Goal: Task Accomplishment & Management: Use online tool/utility

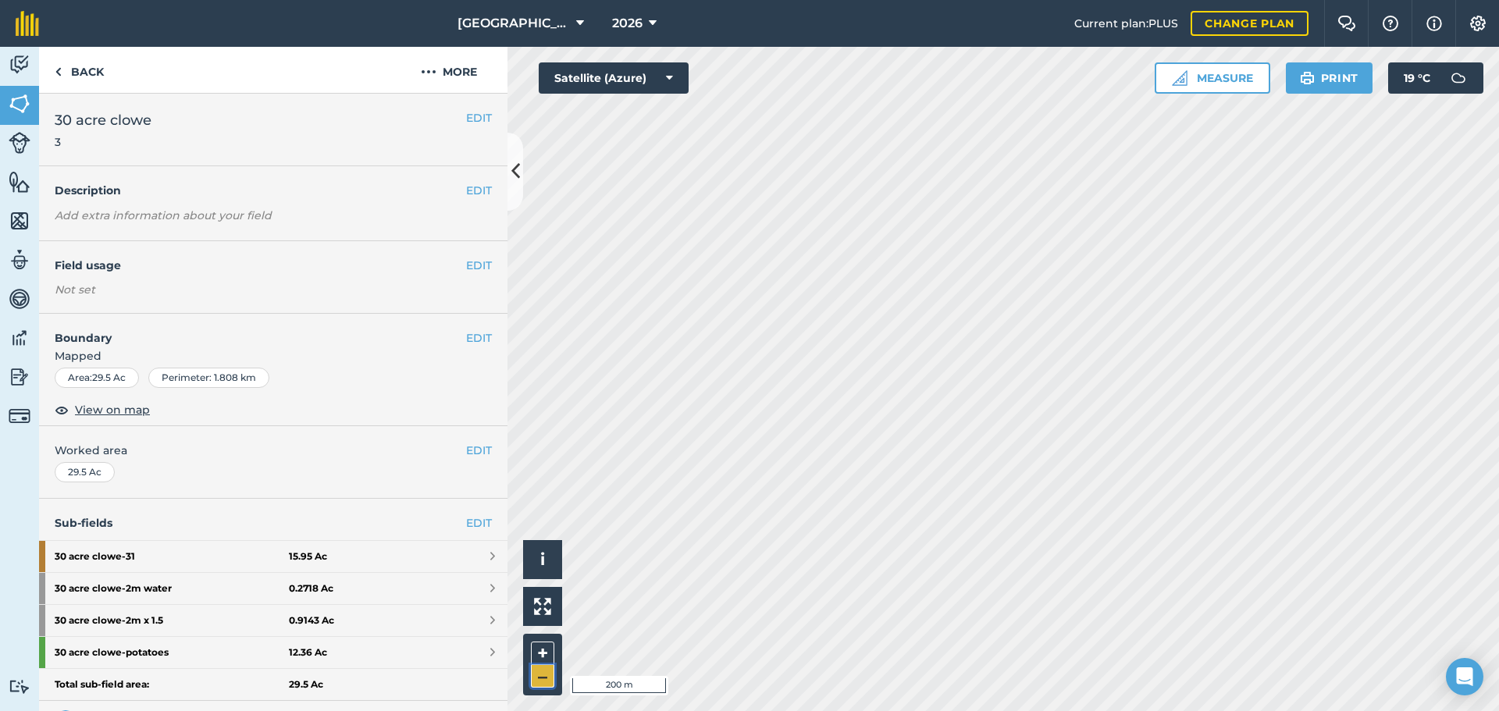
click at [551, 670] on button "–" at bounding box center [542, 676] width 23 height 23
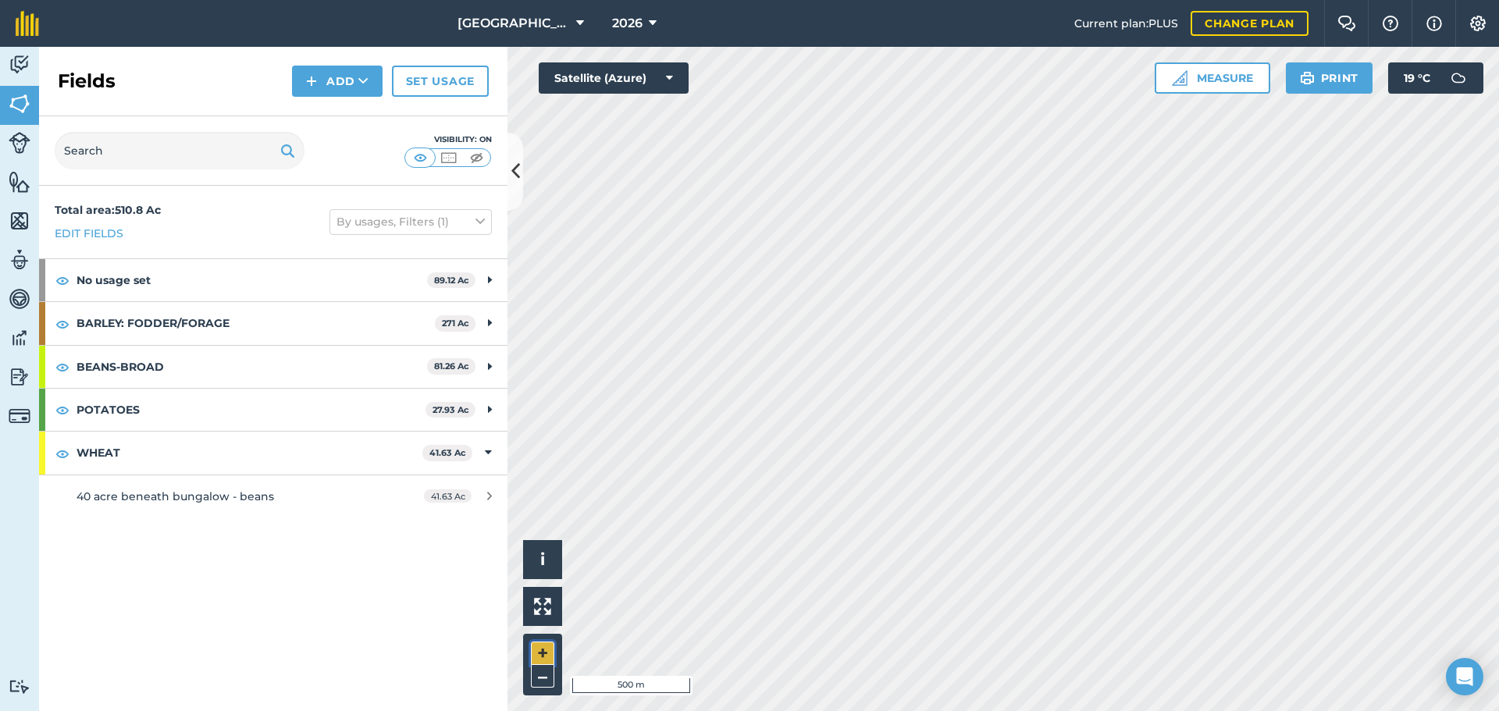
click at [541, 646] on button "+" at bounding box center [542, 653] width 23 height 23
click at [625, 26] on span "2026" at bounding box center [627, 23] width 30 height 19
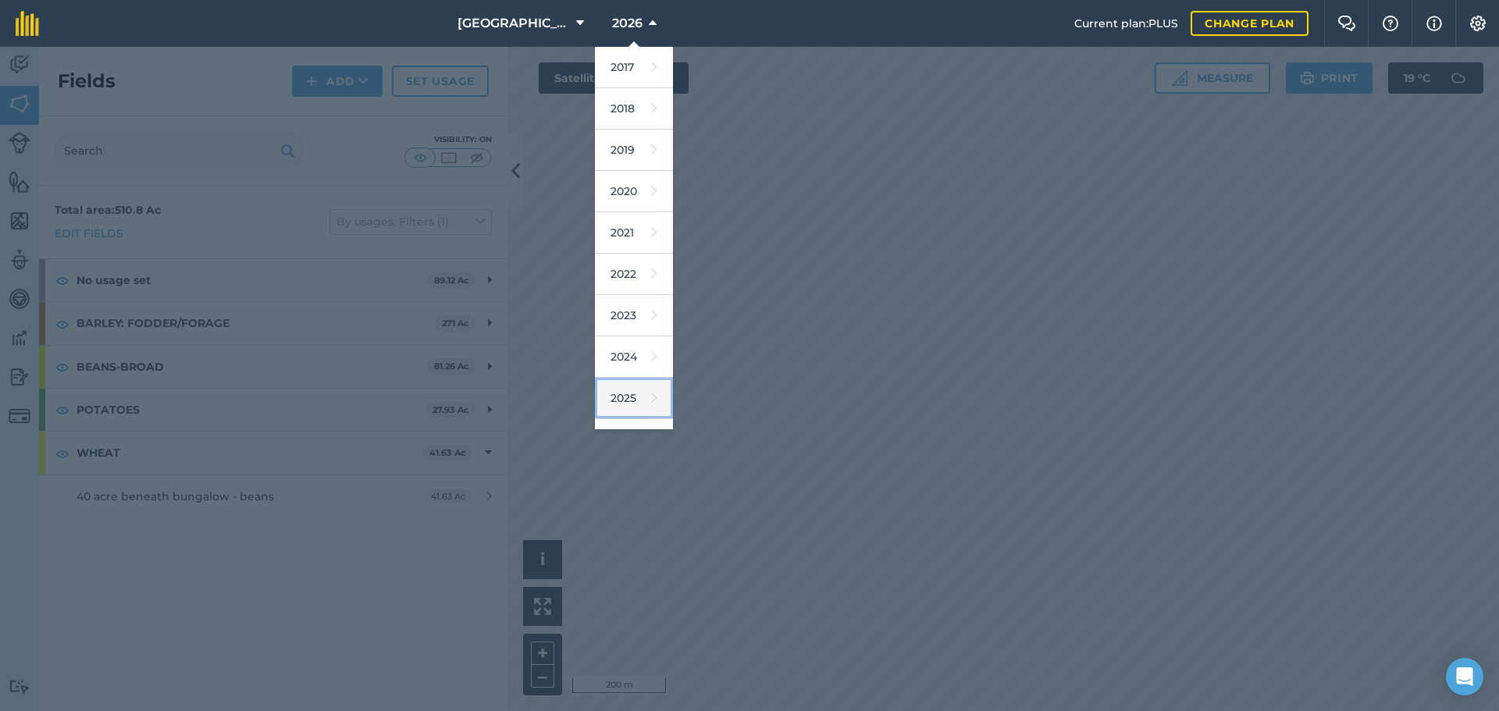
click at [606, 390] on link "2025" at bounding box center [634, 398] width 78 height 41
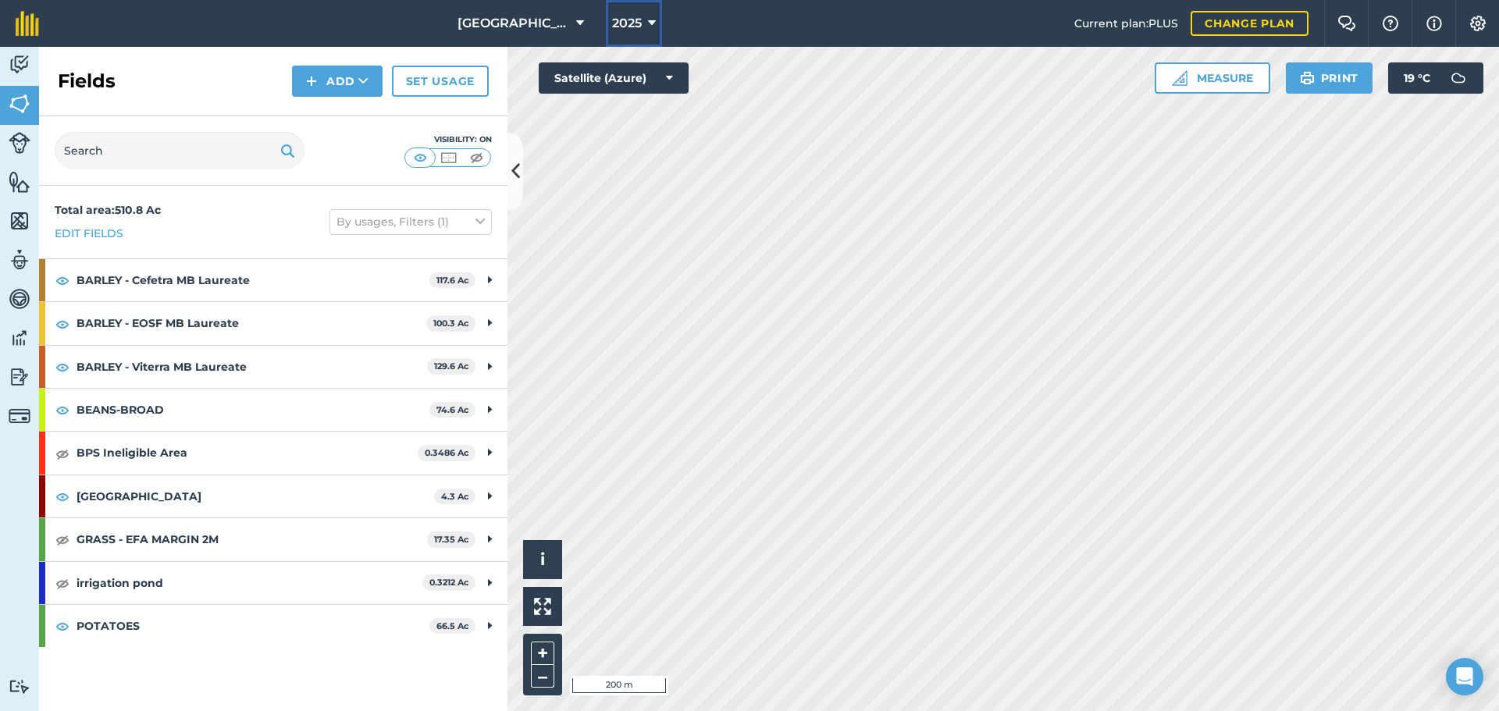
click at [641, 15] on span "2025" at bounding box center [627, 23] width 30 height 19
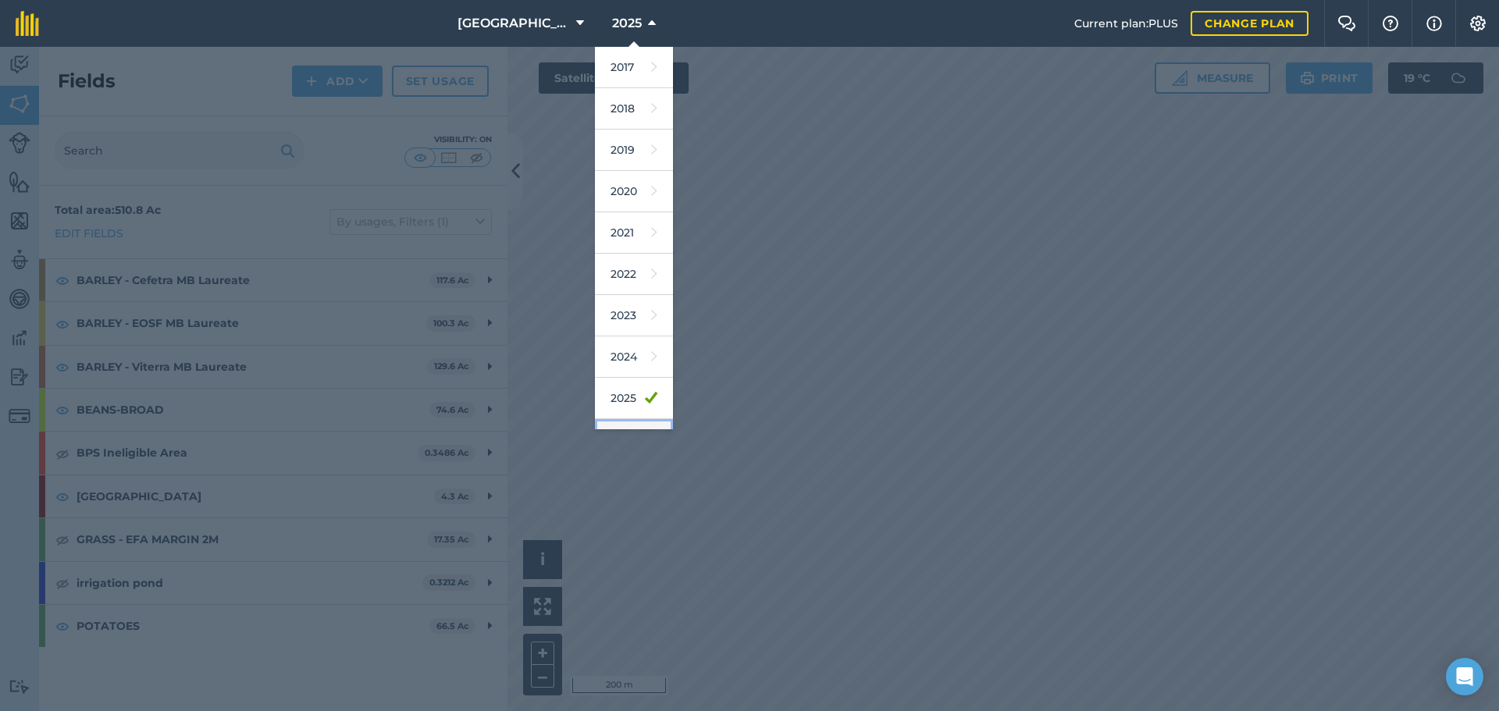
click at [621, 425] on link "2026" at bounding box center [634, 439] width 78 height 41
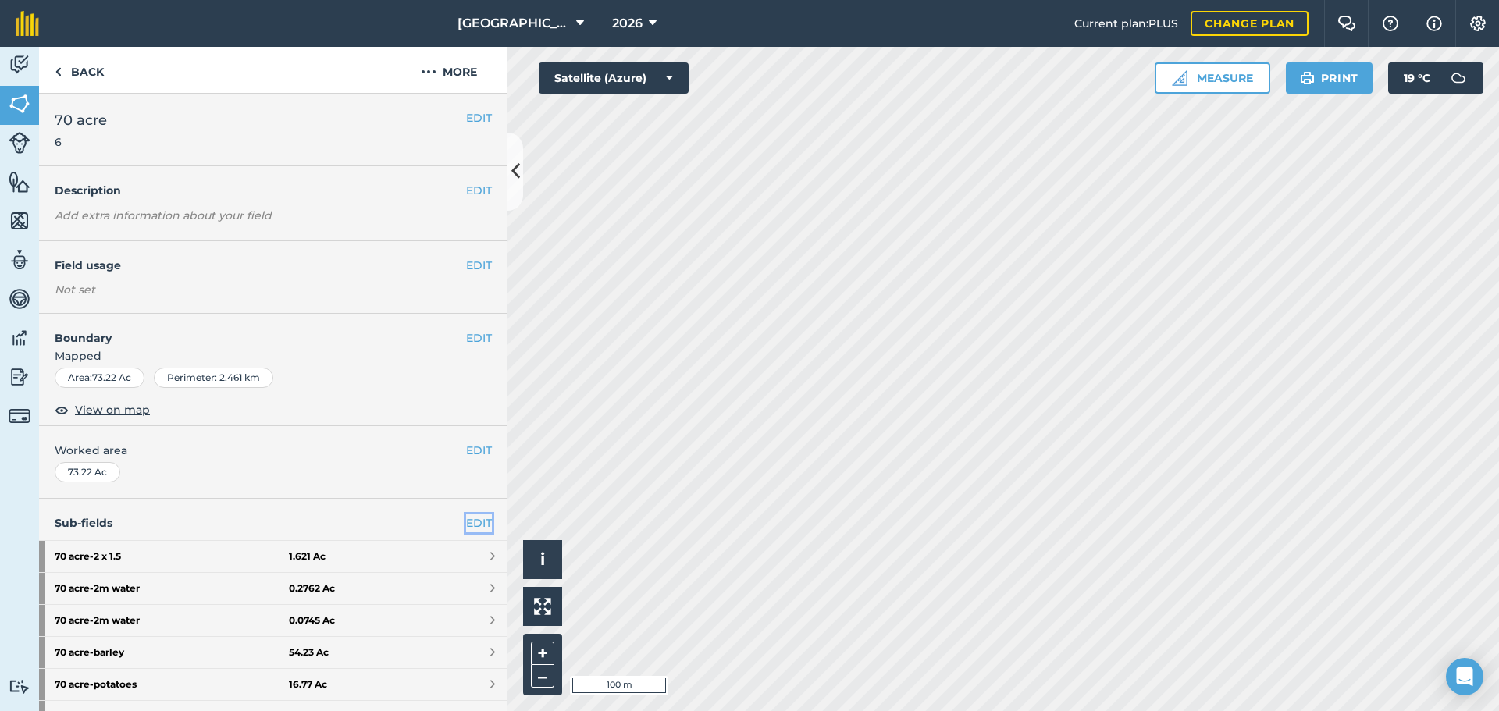
click at [475, 525] on link "EDIT" at bounding box center [479, 522] width 26 height 17
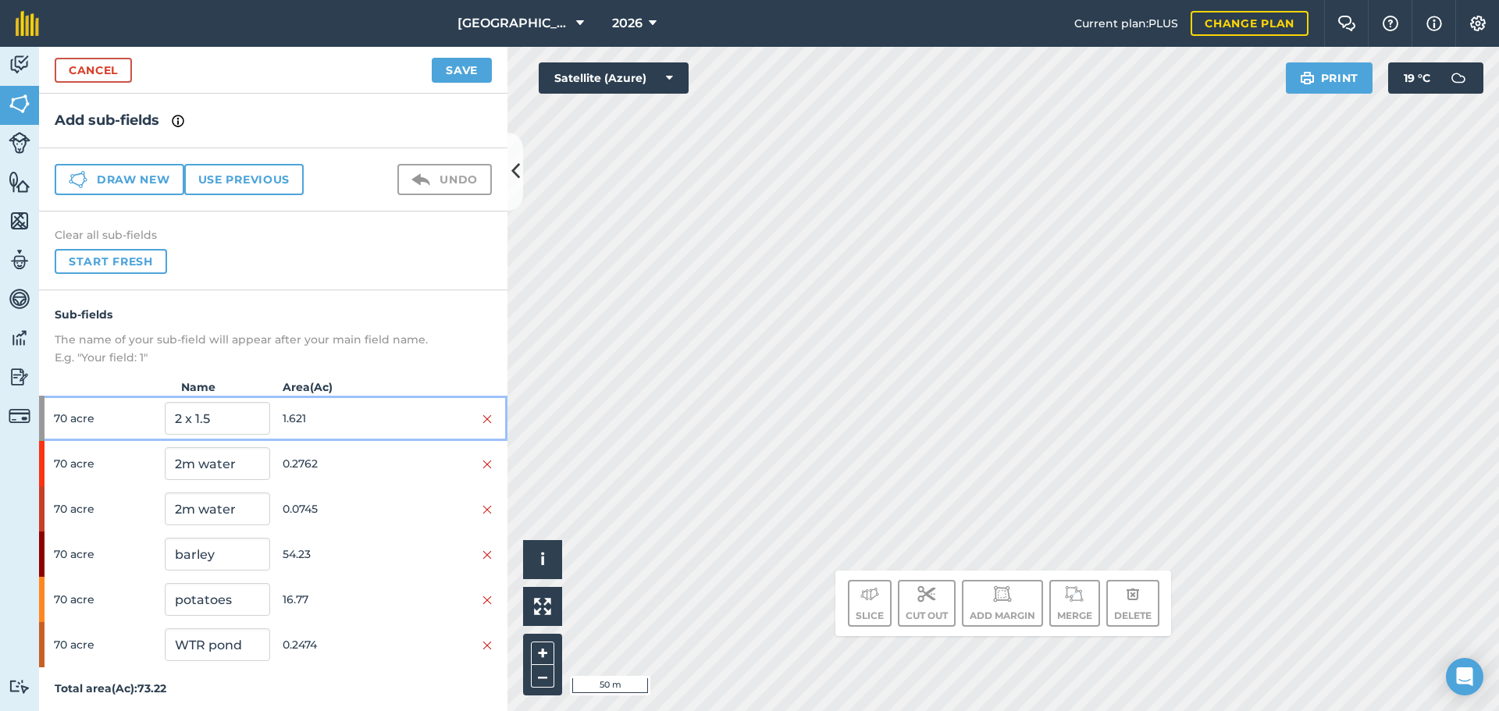
click at [401, 411] on div at bounding box center [439, 418] width 105 height 17
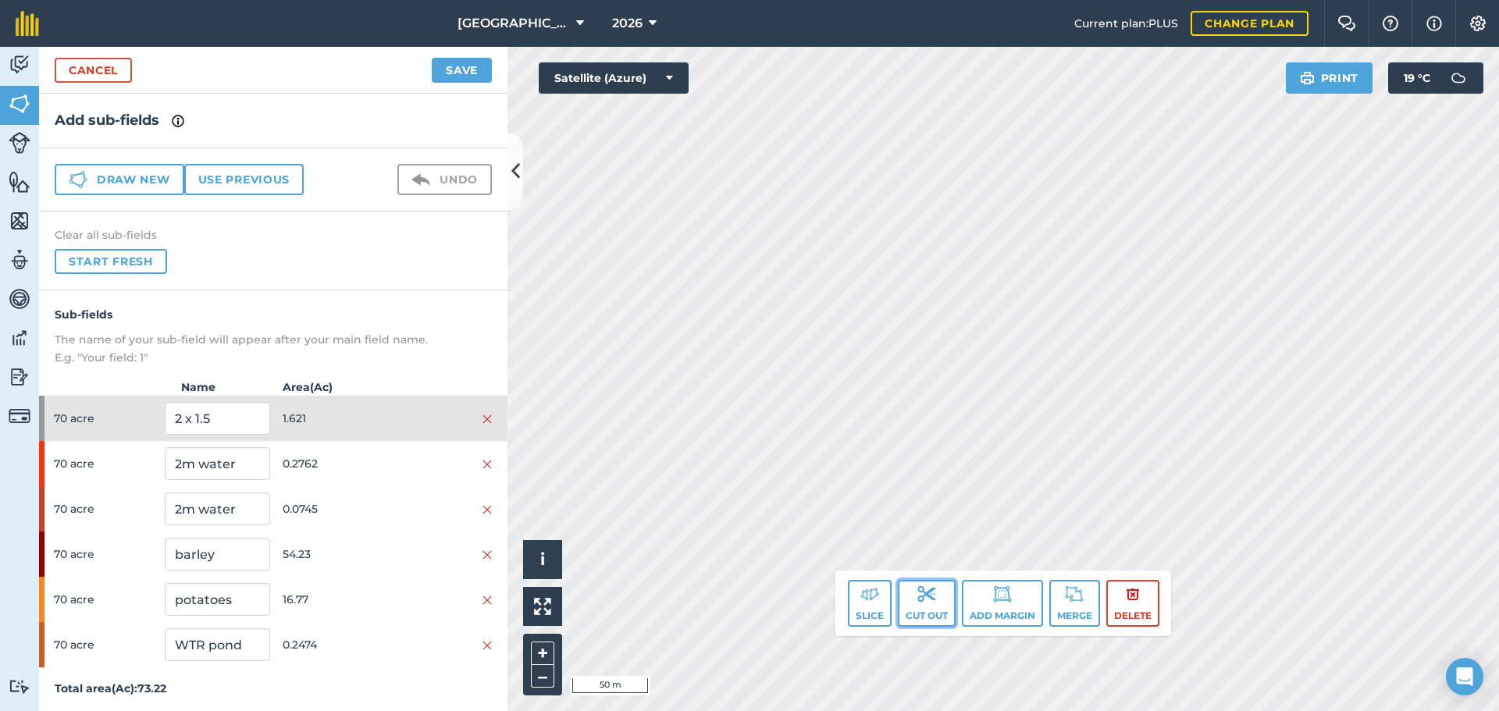
click at [899, 603] on button "Cut out" at bounding box center [927, 603] width 58 height 47
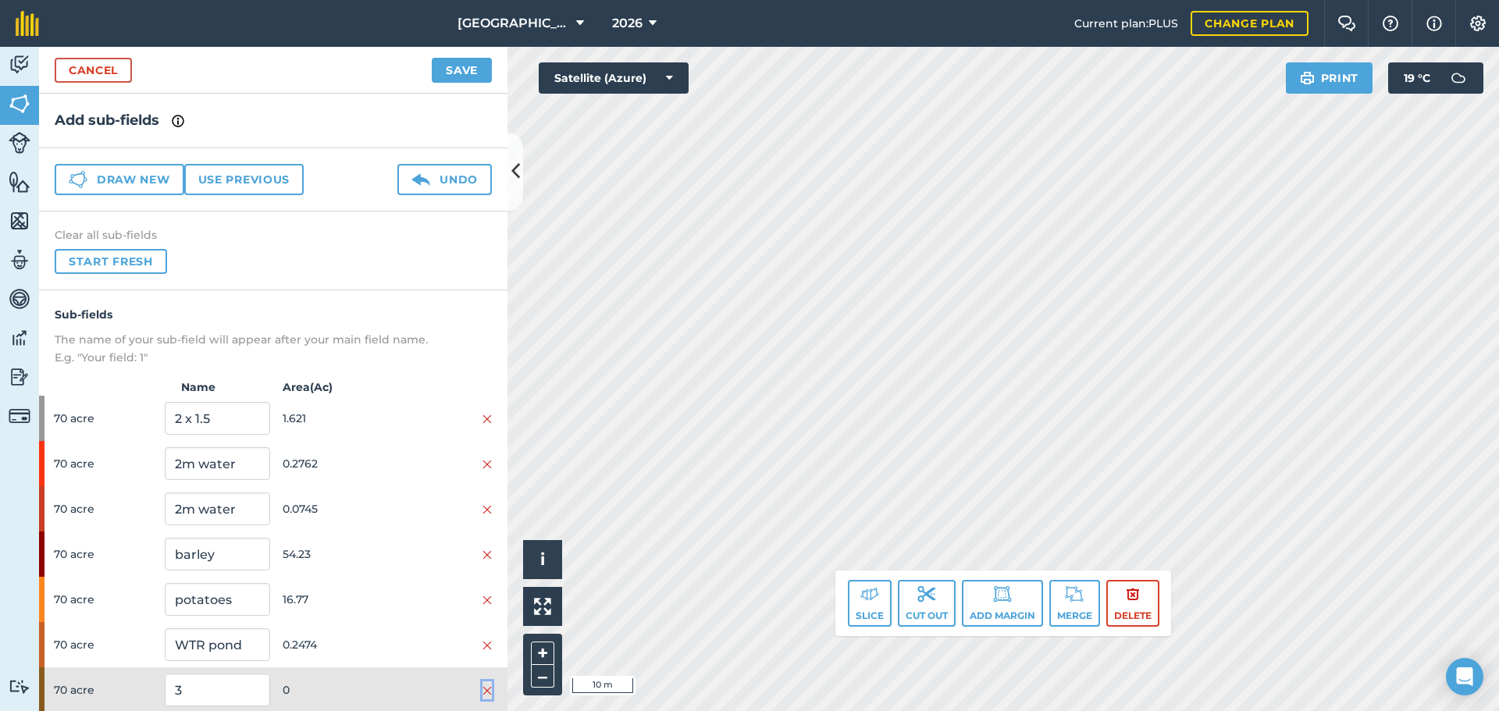
click at [482, 686] on img at bounding box center [486, 691] width 9 height 12
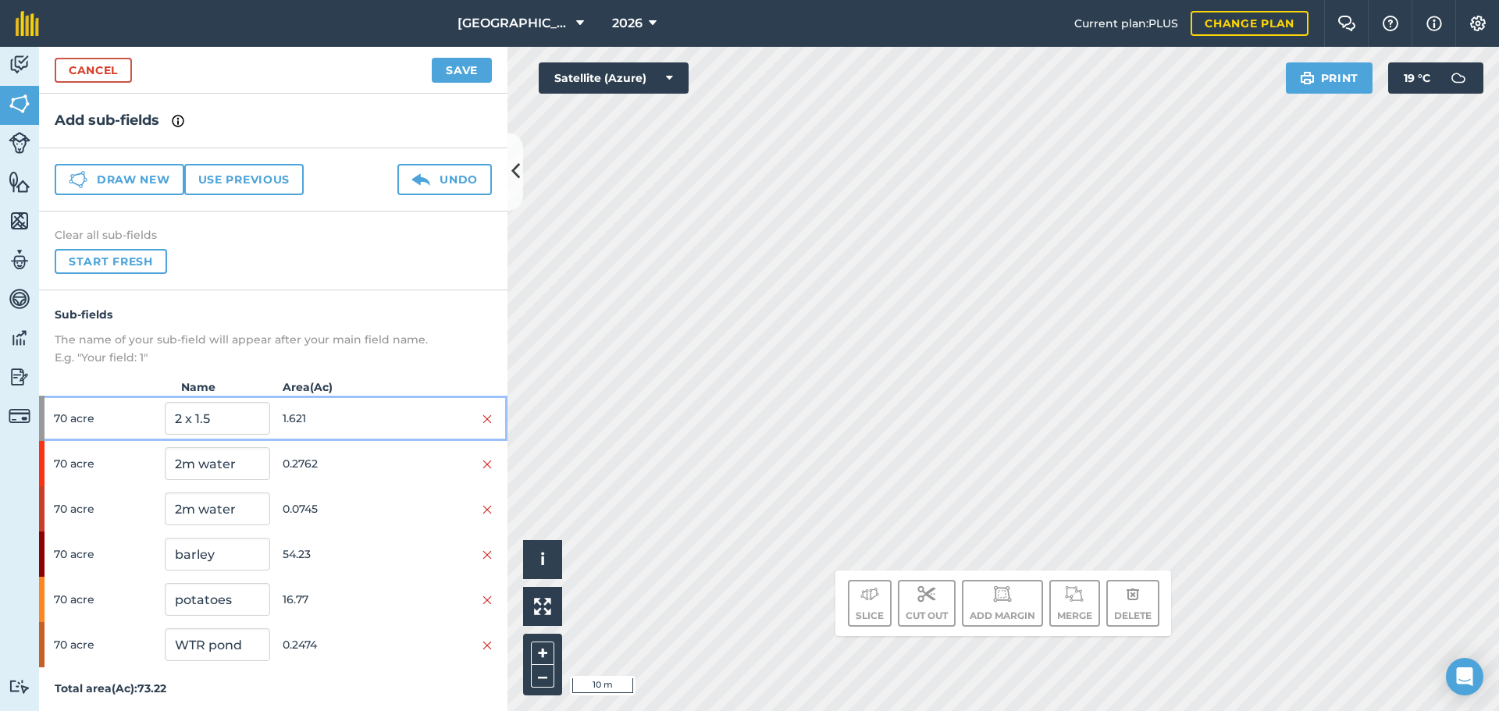
click at [337, 418] on span "1.621" at bounding box center [335, 419] width 105 height 30
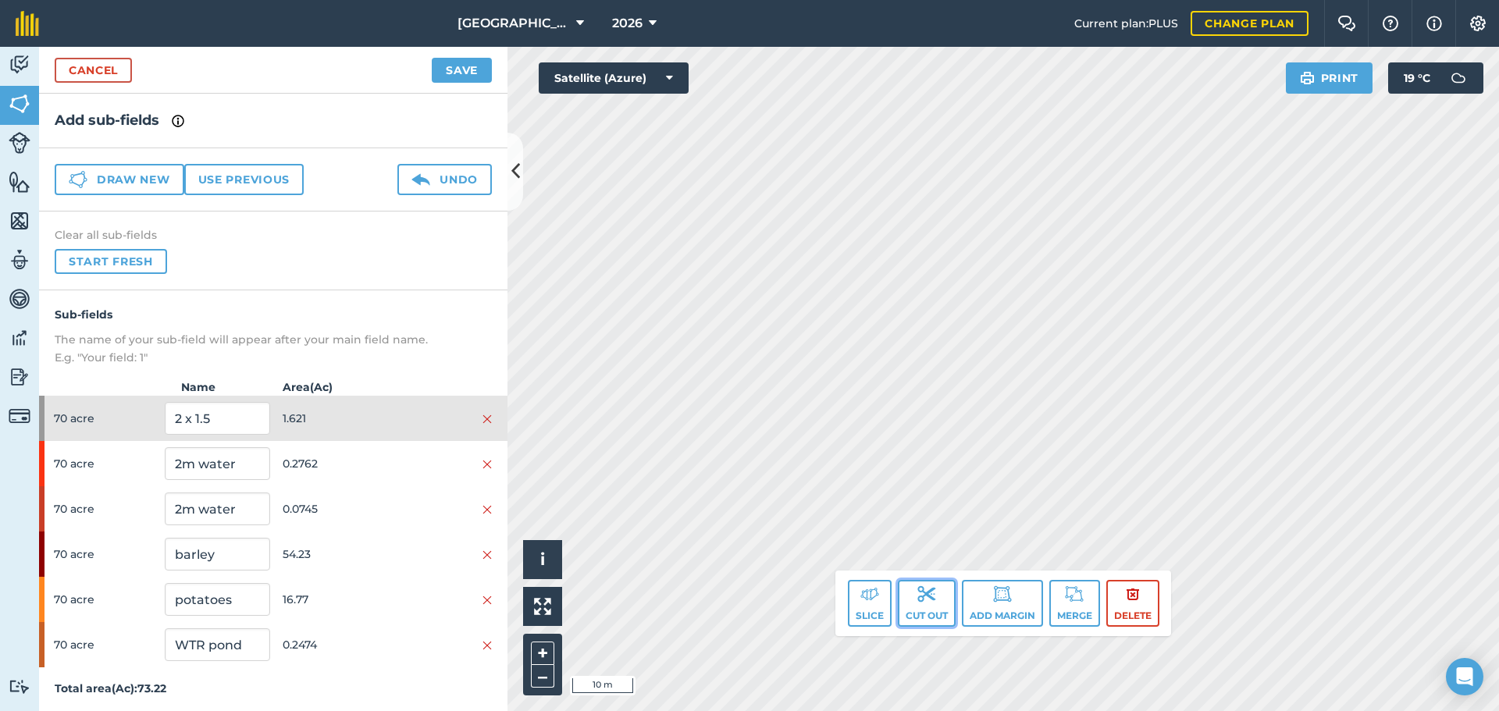
click at [926, 615] on button "Cut out" at bounding box center [927, 603] width 58 height 47
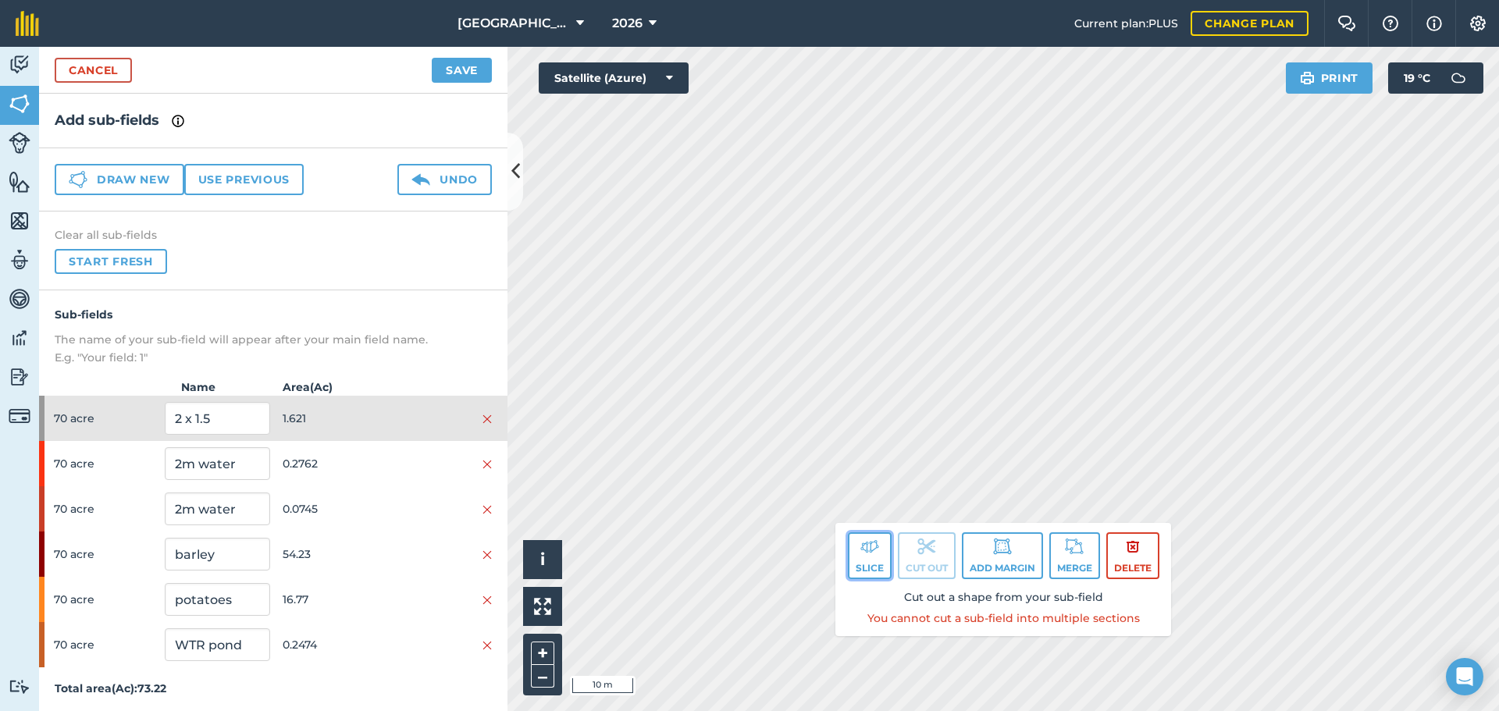
click at [855, 569] on button "Slice" at bounding box center [870, 555] width 44 height 47
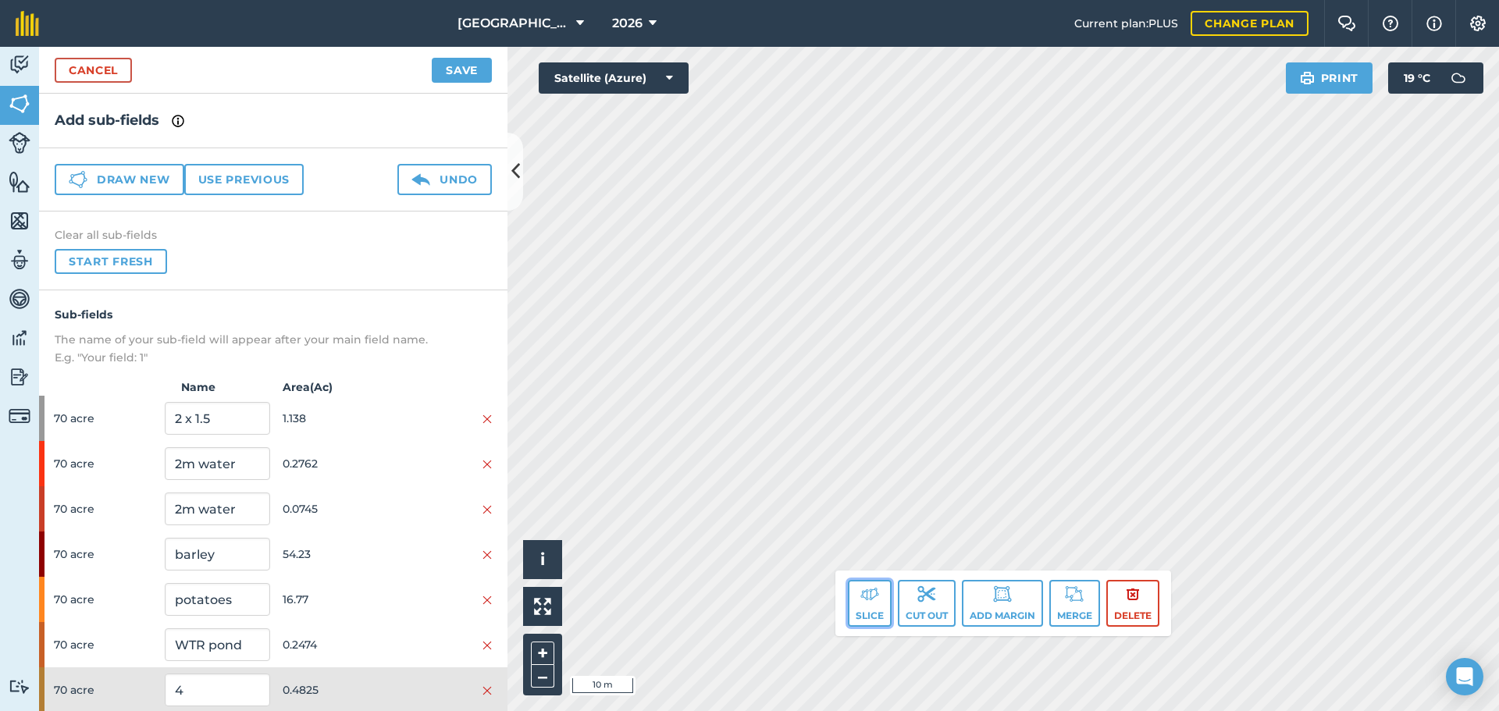
click at [868, 601] on img at bounding box center [869, 594] width 19 height 19
click at [552, 673] on button "–" at bounding box center [542, 676] width 23 height 23
click at [1083, 610] on button "Merge" at bounding box center [1074, 603] width 51 height 47
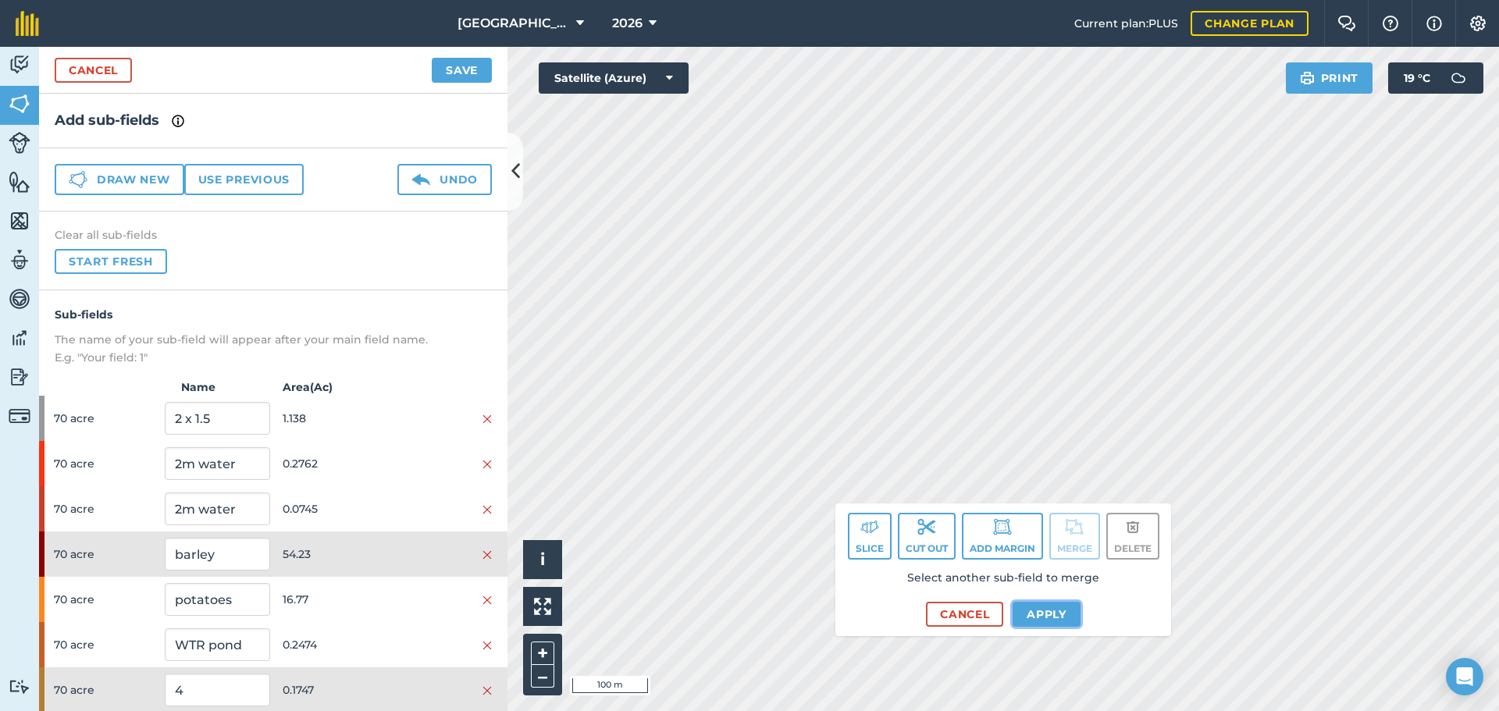
click at [1042, 619] on button "Apply" at bounding box center [1047, 614] width 68 height 25
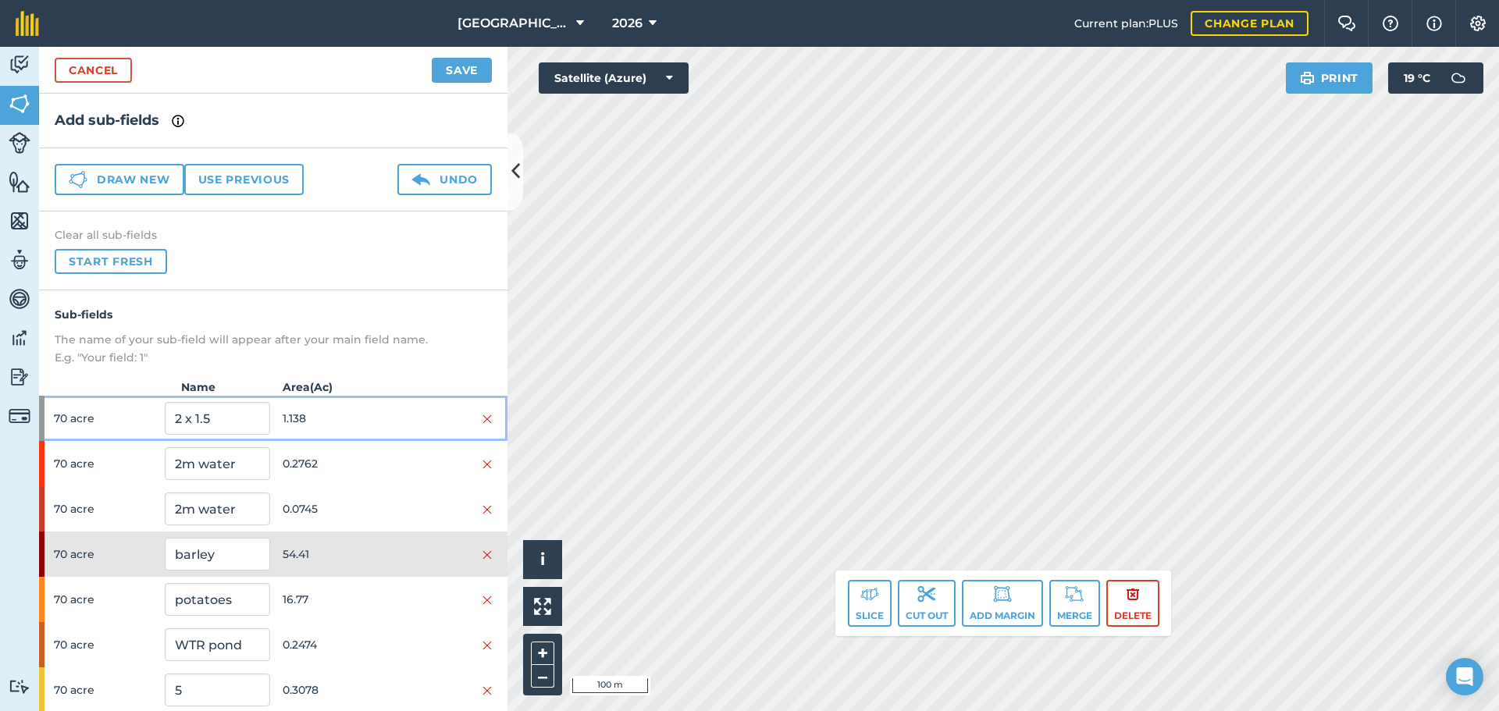
click at [321, 427] on span "1.138" at bounding box center [335, 419] width 105 height 30
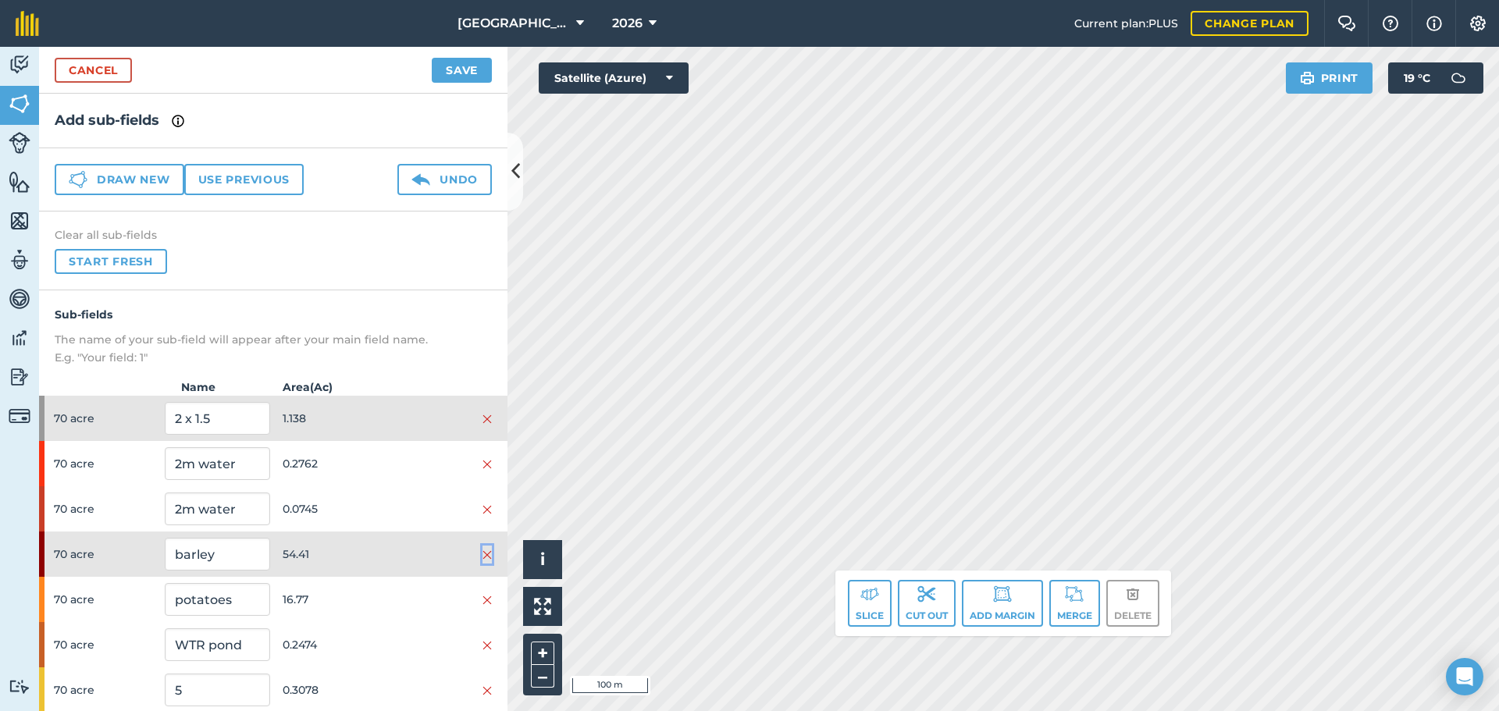
click at [482, 554] on img at bounding box center [486, 555] width 9 height 12
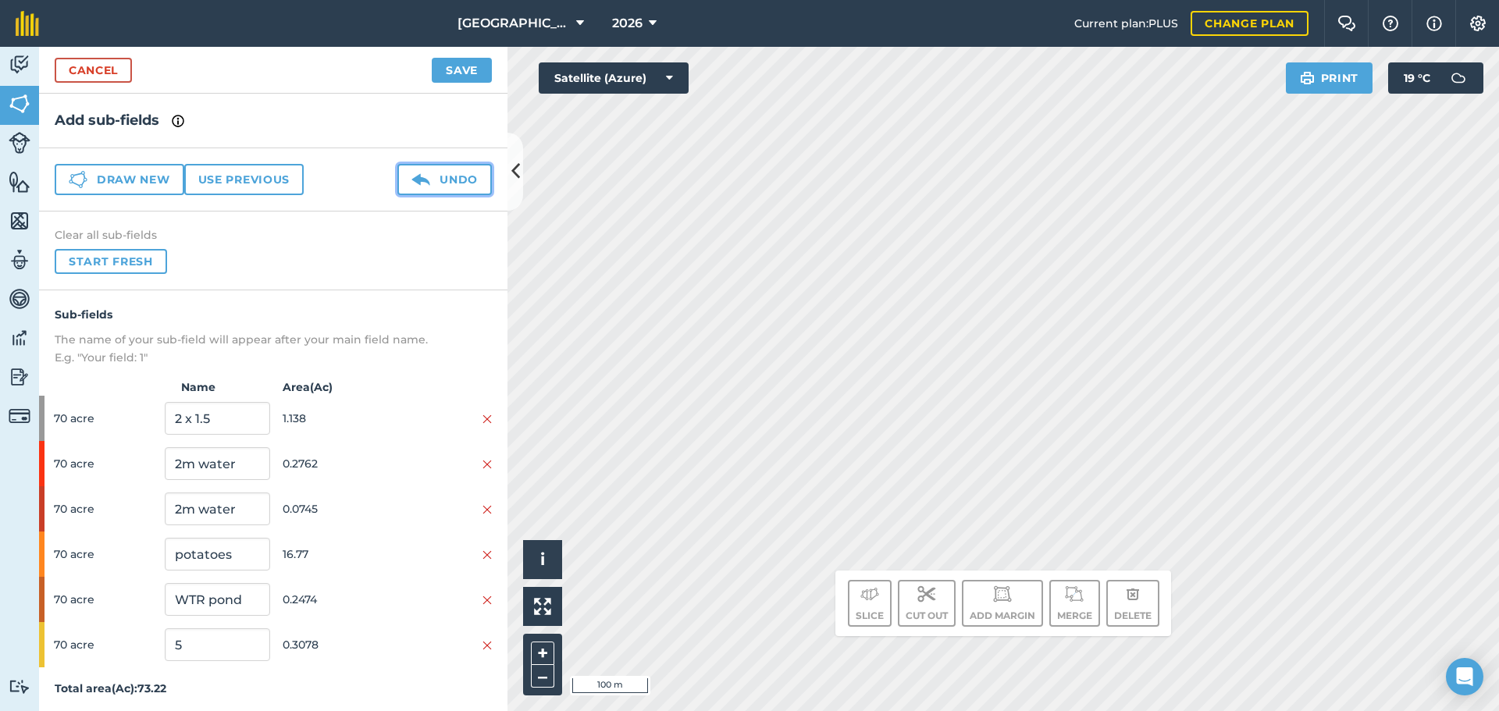
click at [459, 173] on button "Undo" at bounding box center [444, 179] width 94 height 31
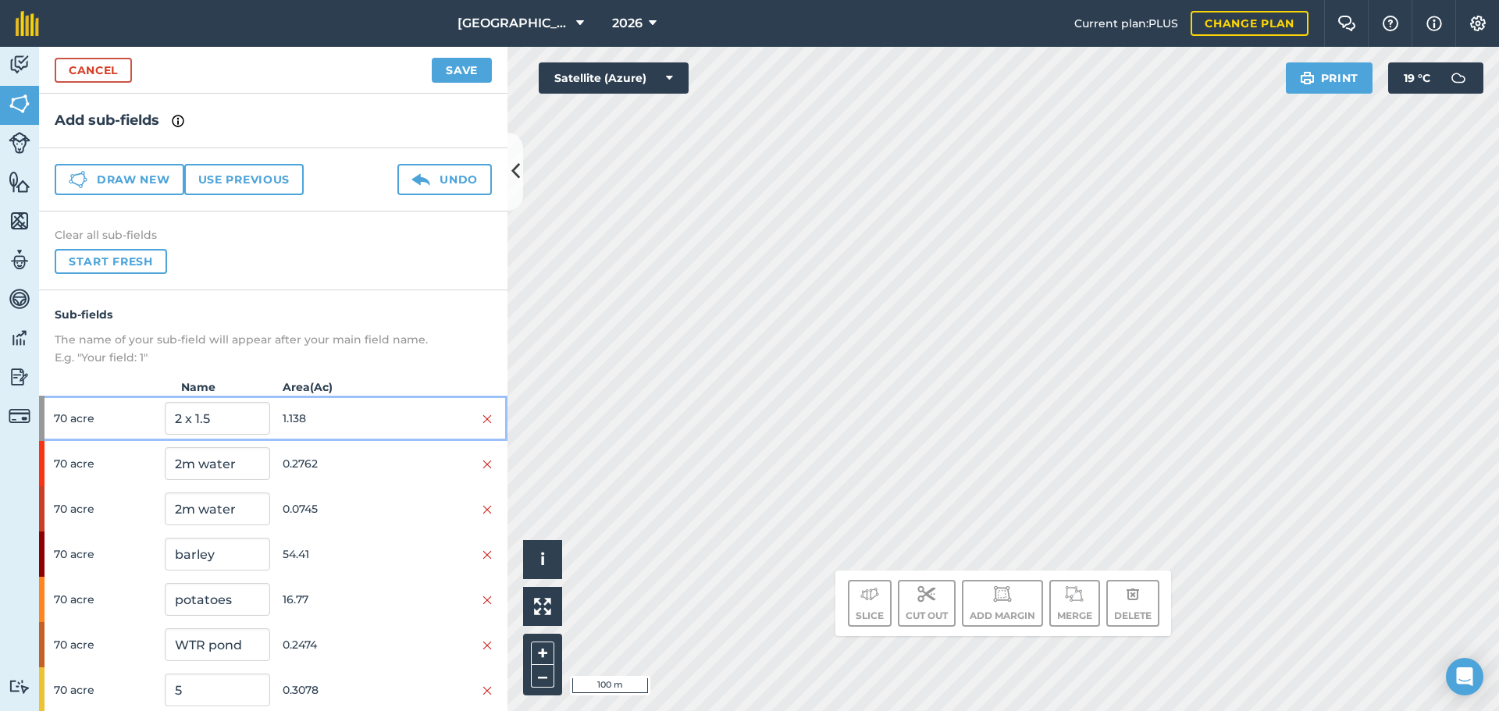
click at [345, 415] on span "1.138" at bounding box center [335, 419] width 105 height 30
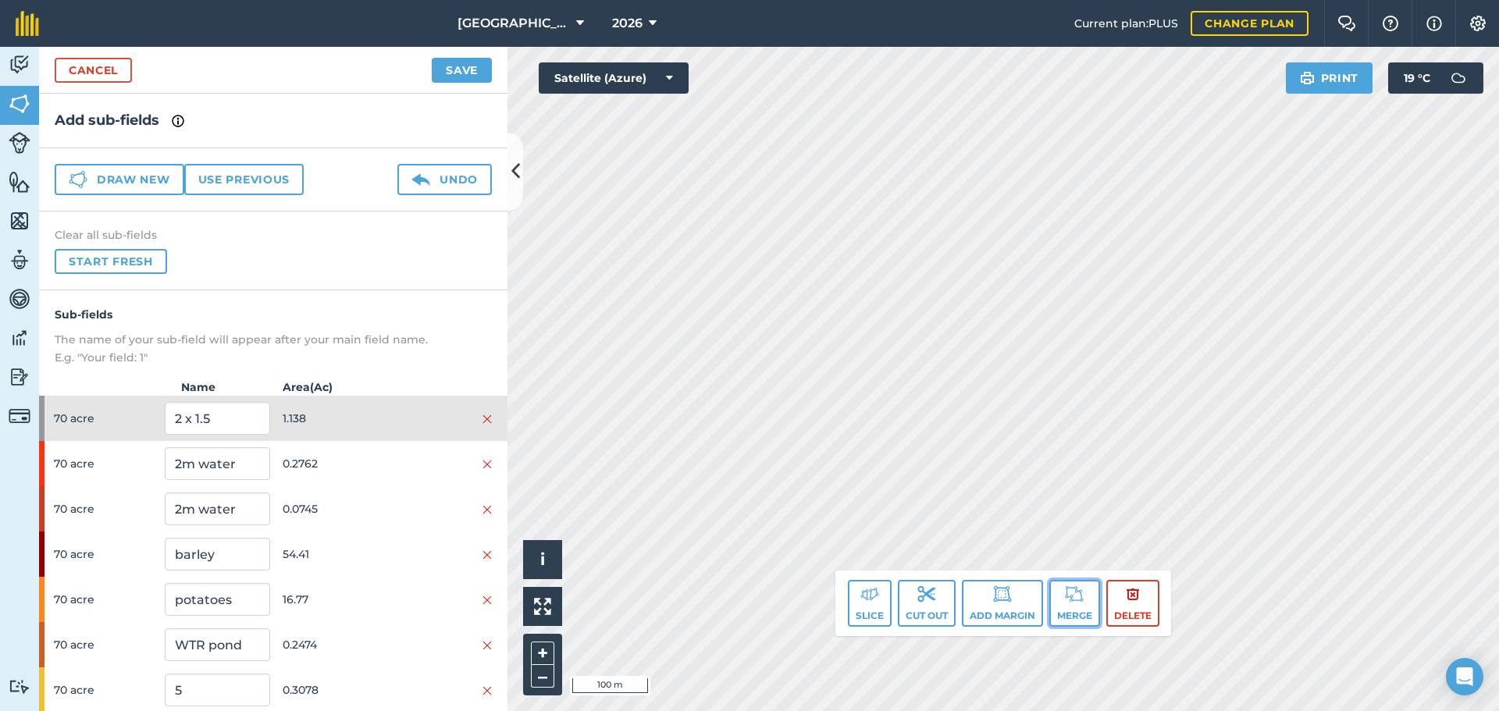
click at [1082, 613] on button "Merge" at bounding box center [1074, 603] width 51 height 47
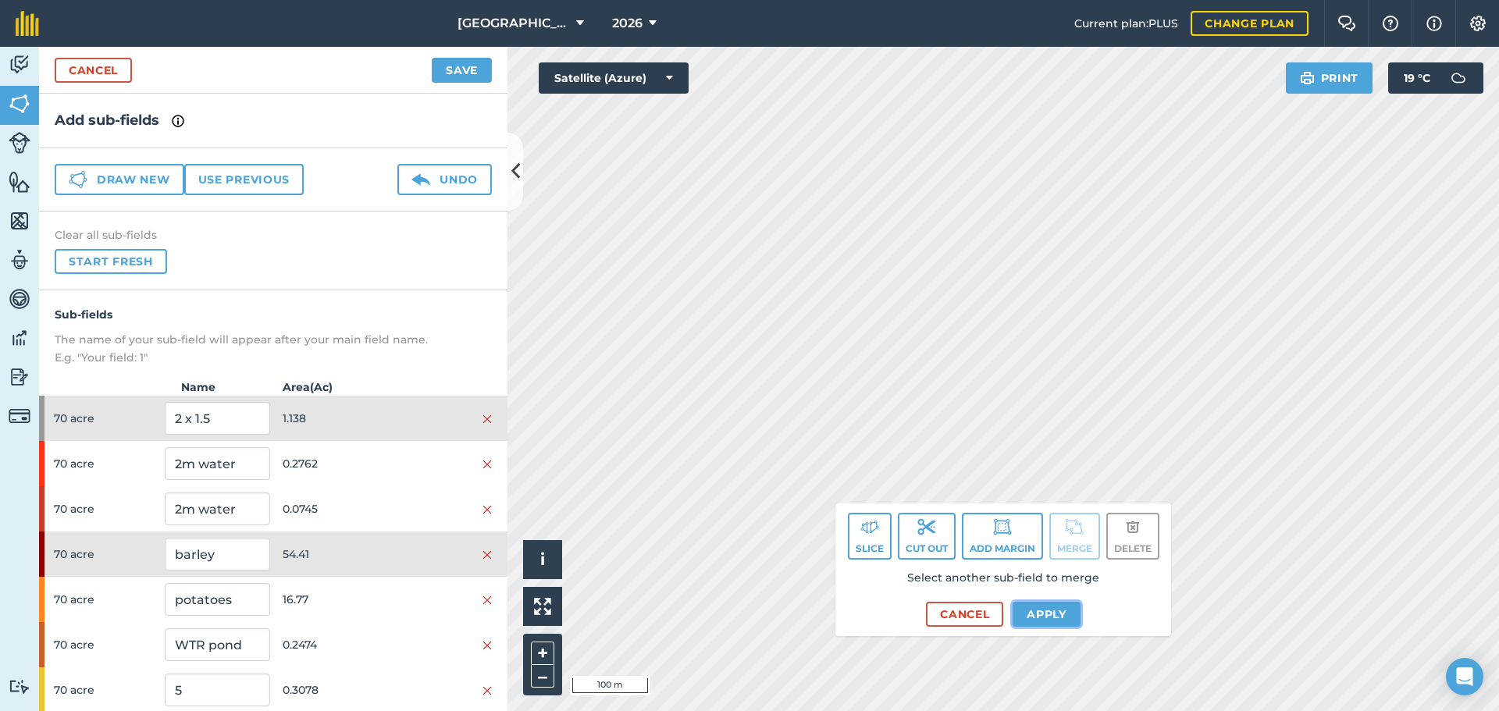
click at [1050, 610] on button "Apply" at bounding box center [1047, 614] width 68 height 25
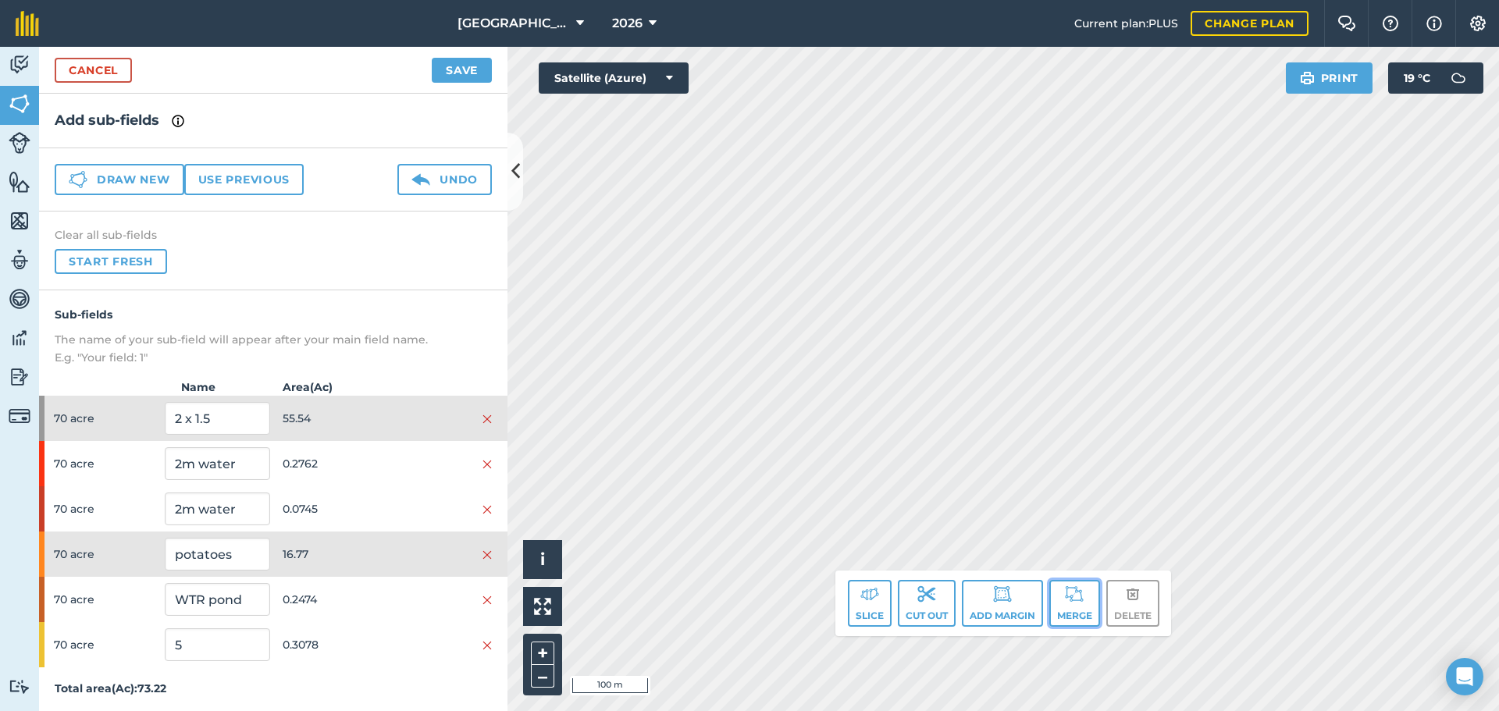
click at [1066, 604] on button "Merge" at bounding box center [1074, 603] width 51 height 47
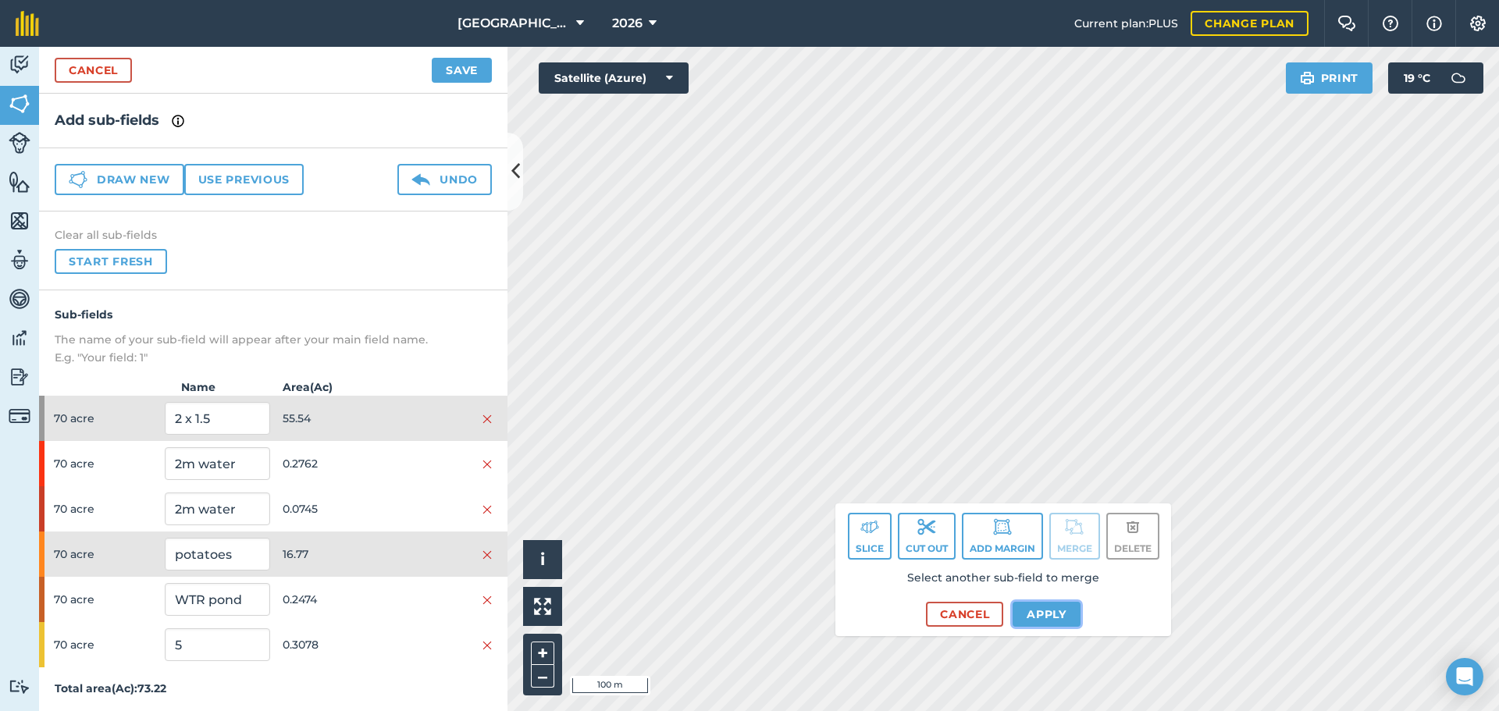
click at [1034, 621] on button "Apply" at bounding box center [1047, 614] width 68 height 25
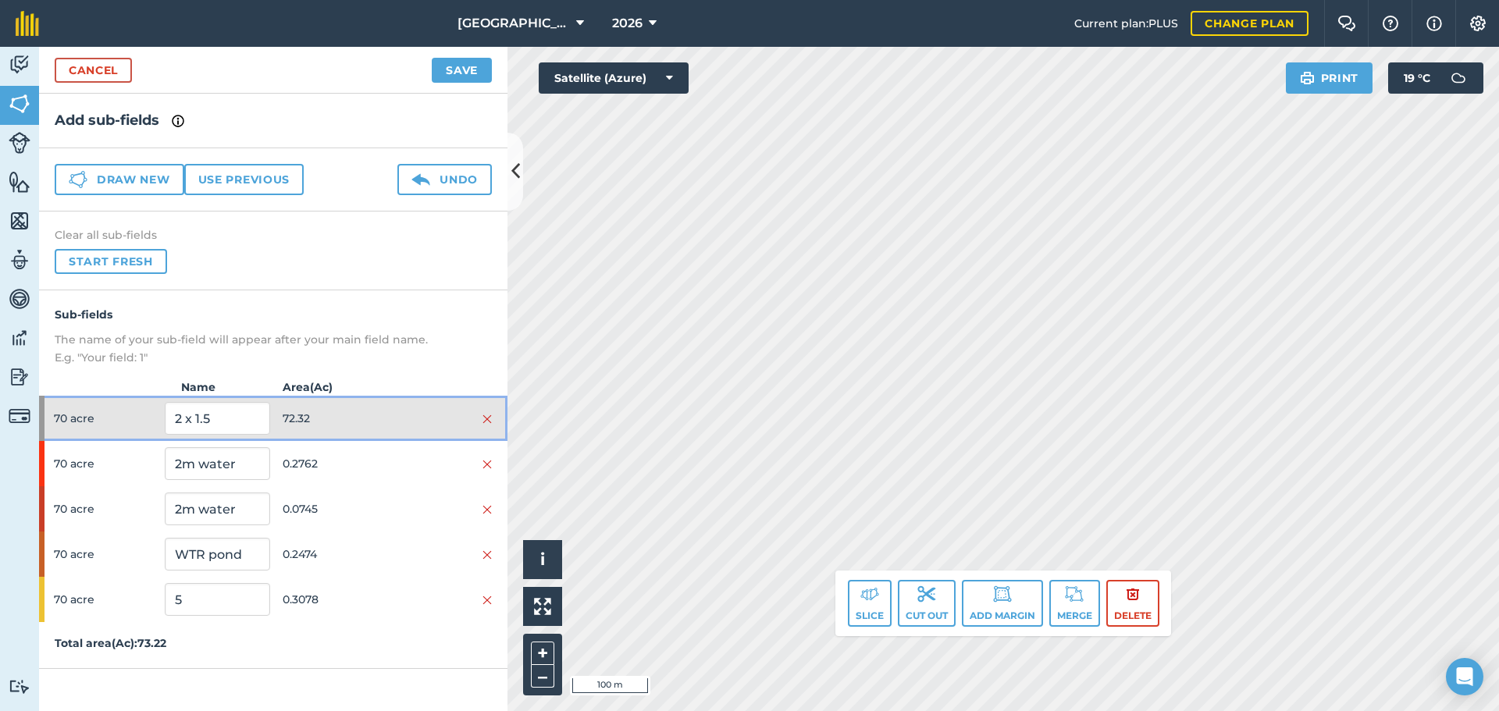
click at [390, 411] on div at bounding box center [439, 418] width 105 height 17
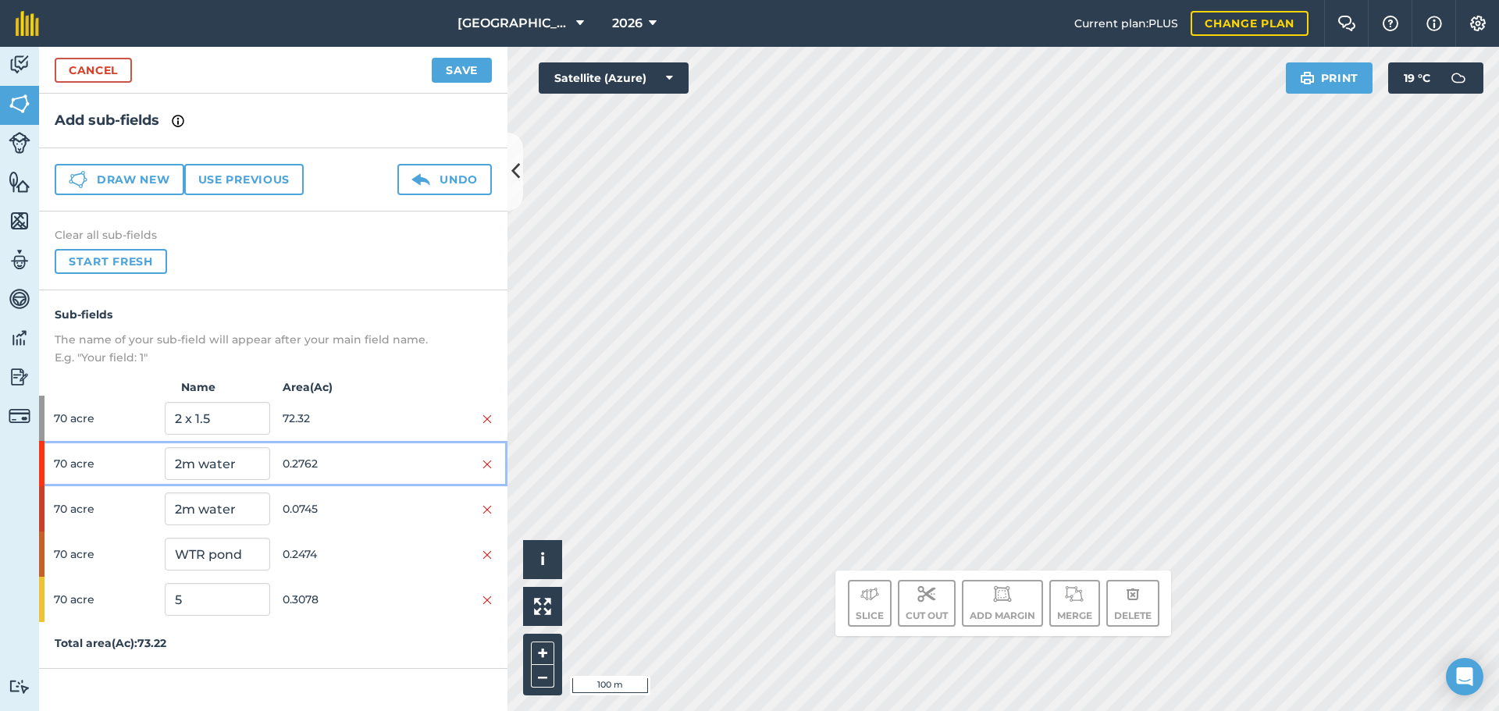
click at [365, 456] on span "0.2762" at bounding box center [335, 464] width 105 height 30
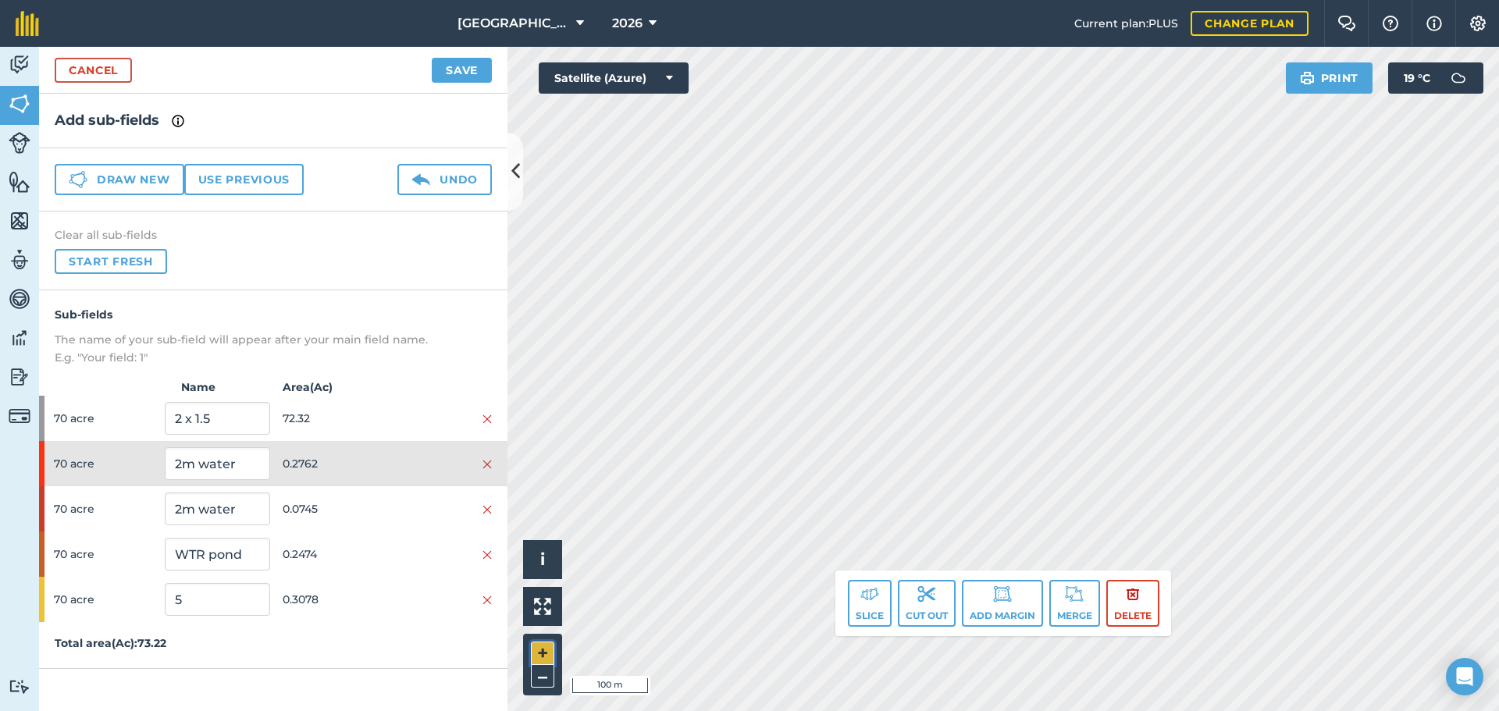
click at [553, 659] on button "+" at bounding box center [542, 653] width 23 height 23
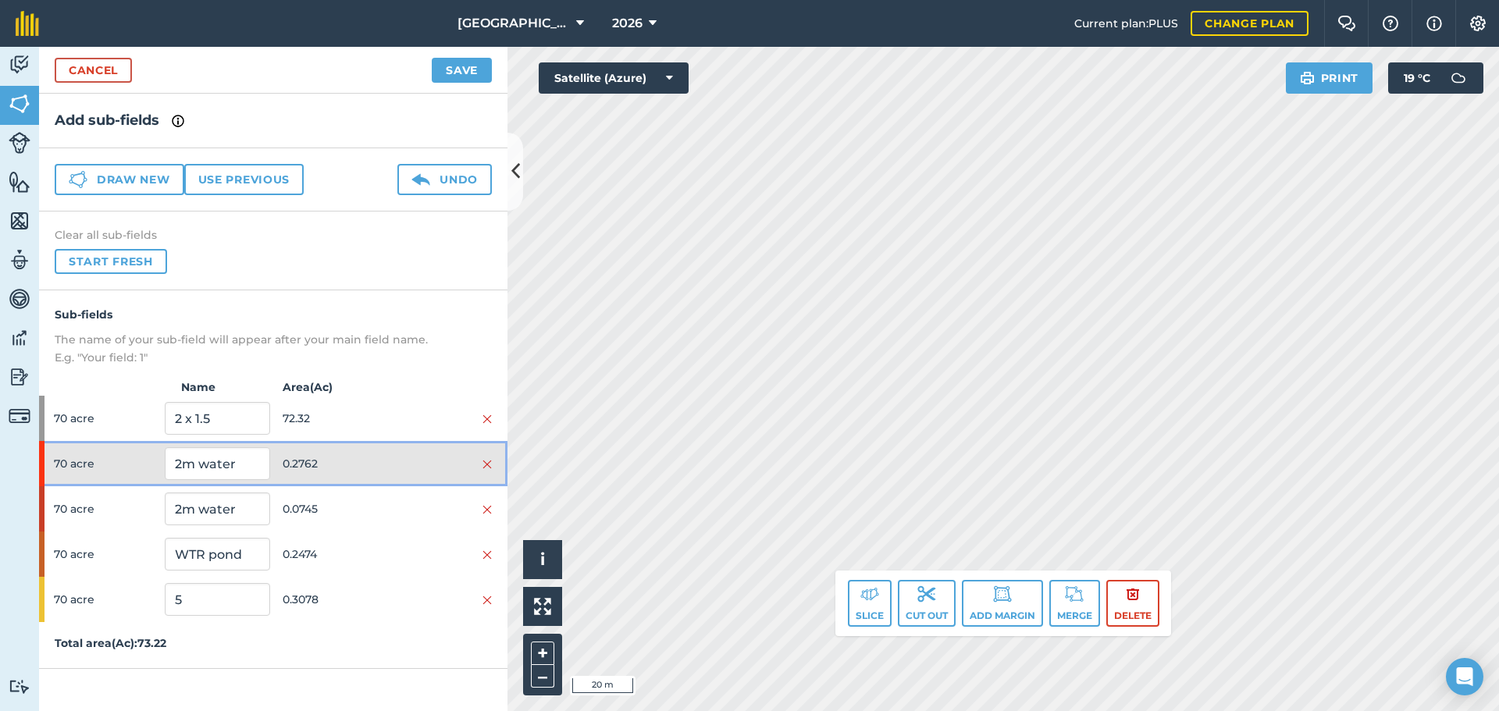
click at [362, 473] on span "0.2762" at bounding box center [335, 464] width 105 height 30
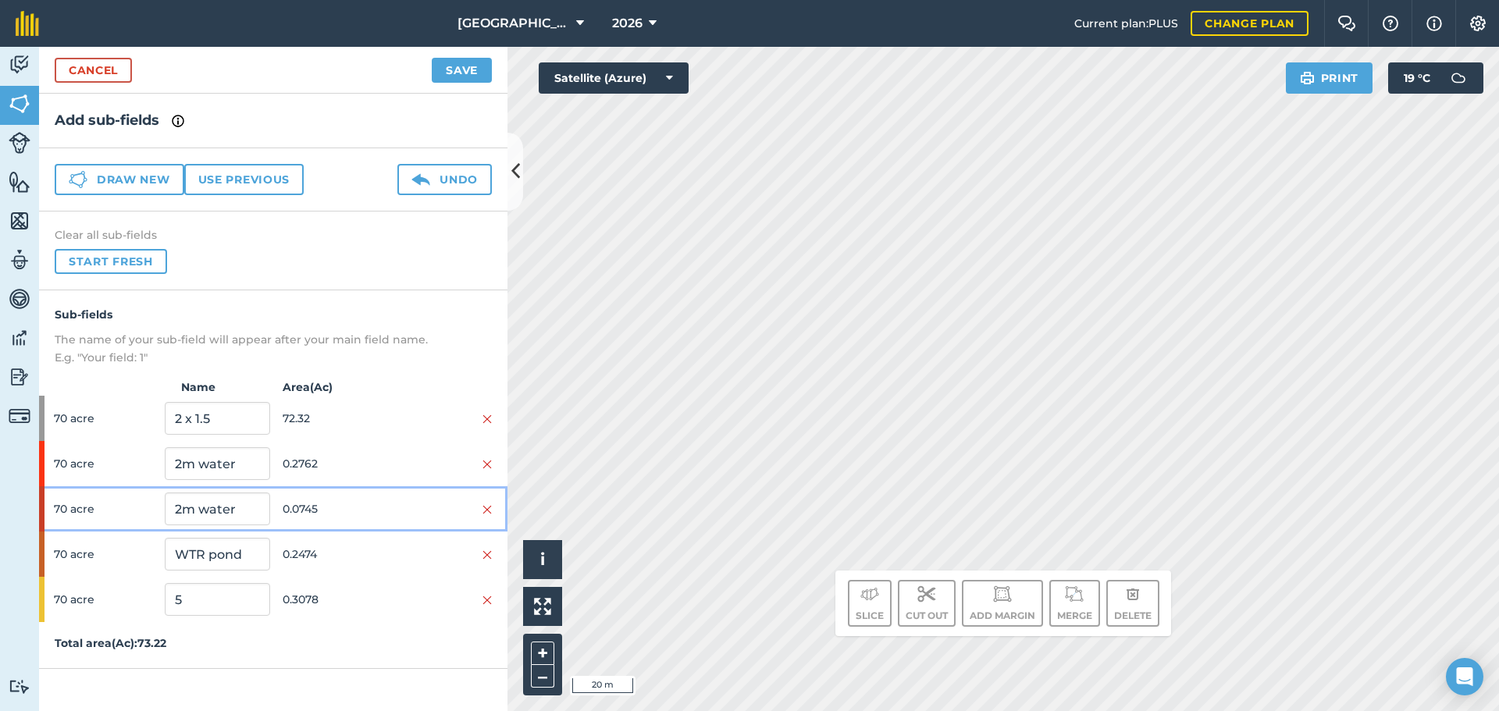
click at [376, 505] on span "0.0745" at bounding box center [335, 509] width 105 height 30
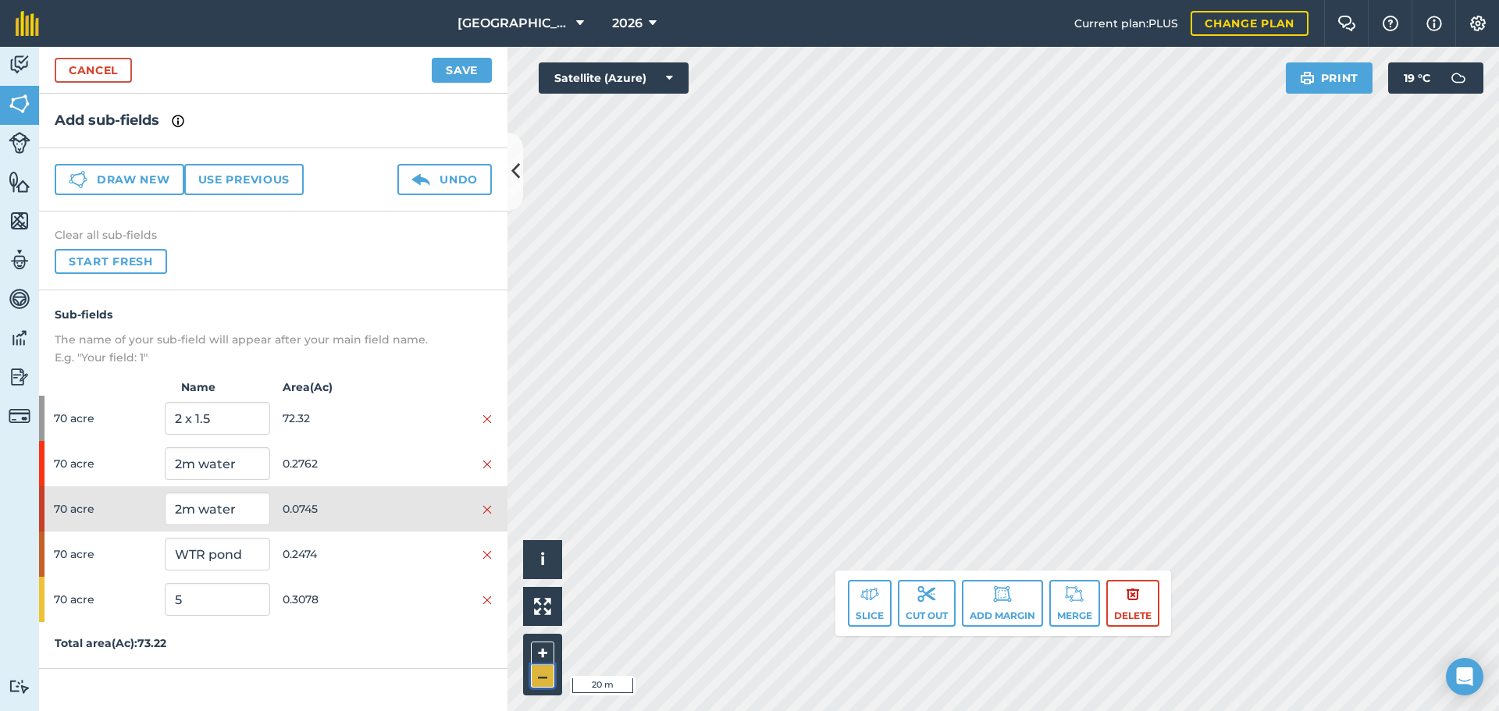
click at [538, 682] on button "–" at bounding box center [542, 676] width 23 height 23
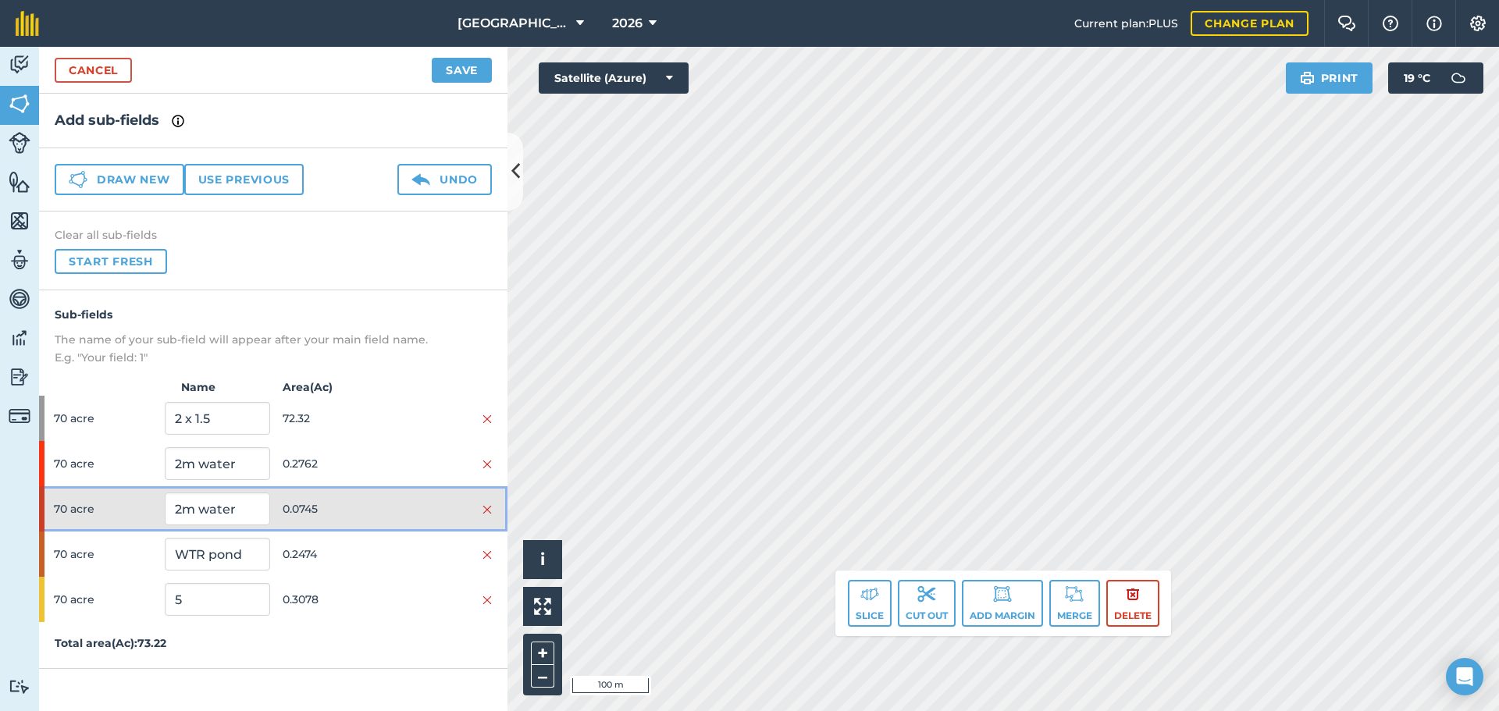
click at [342, 500] on span "0.0745" at bounding box center [335, 509] width 105 height 30
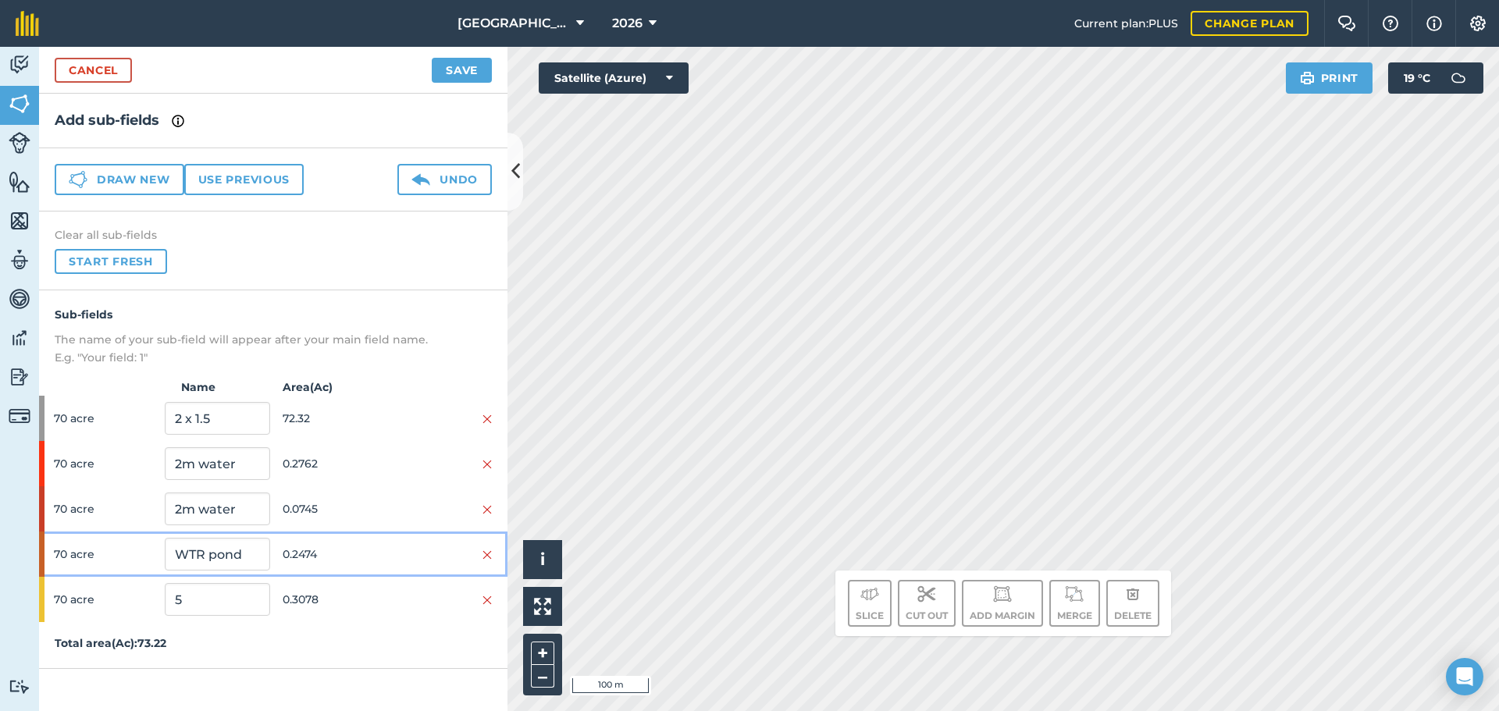
click at [344, 564] on span "0.2474" at bounding box center [335, 554] width 105 height 30
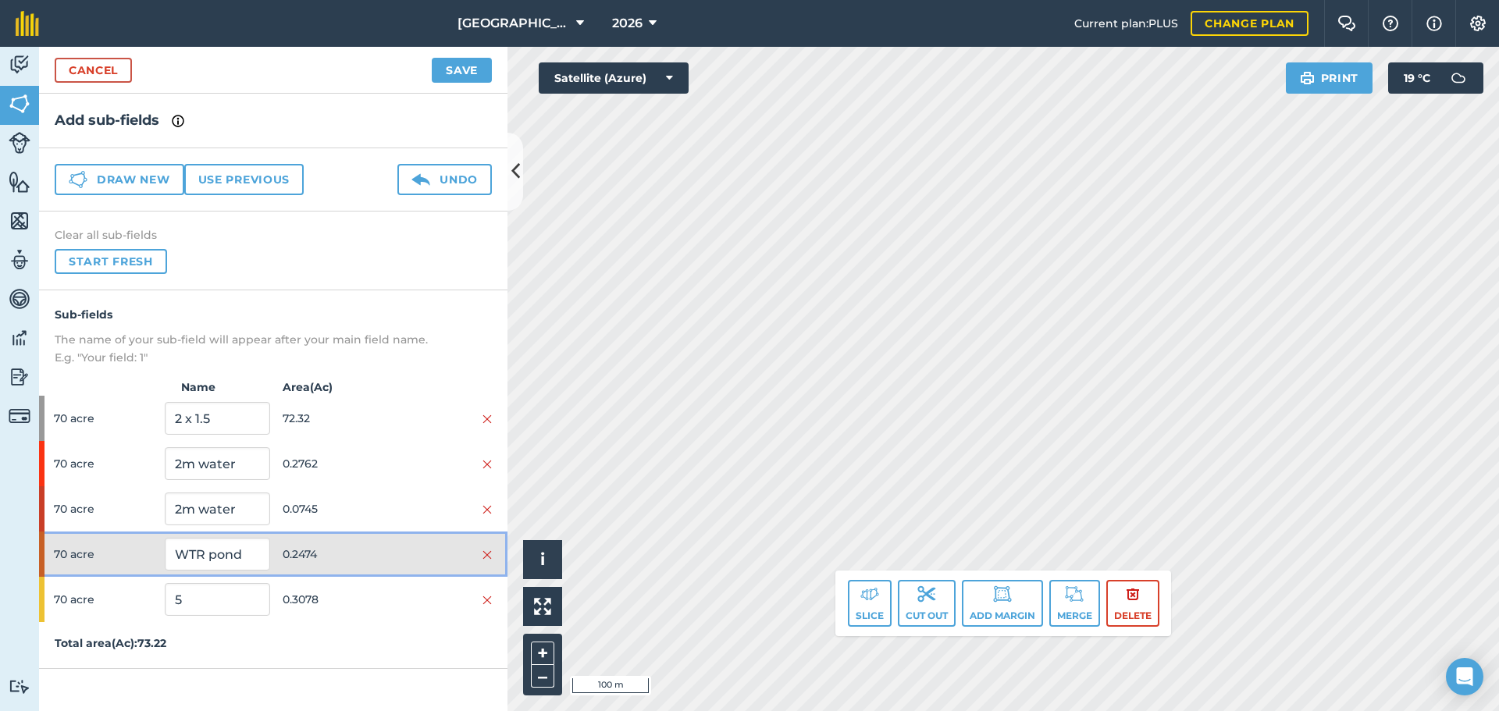
click at [344, 564] on span "0.2474" at bounding box center [335, 554] width 105 height 30
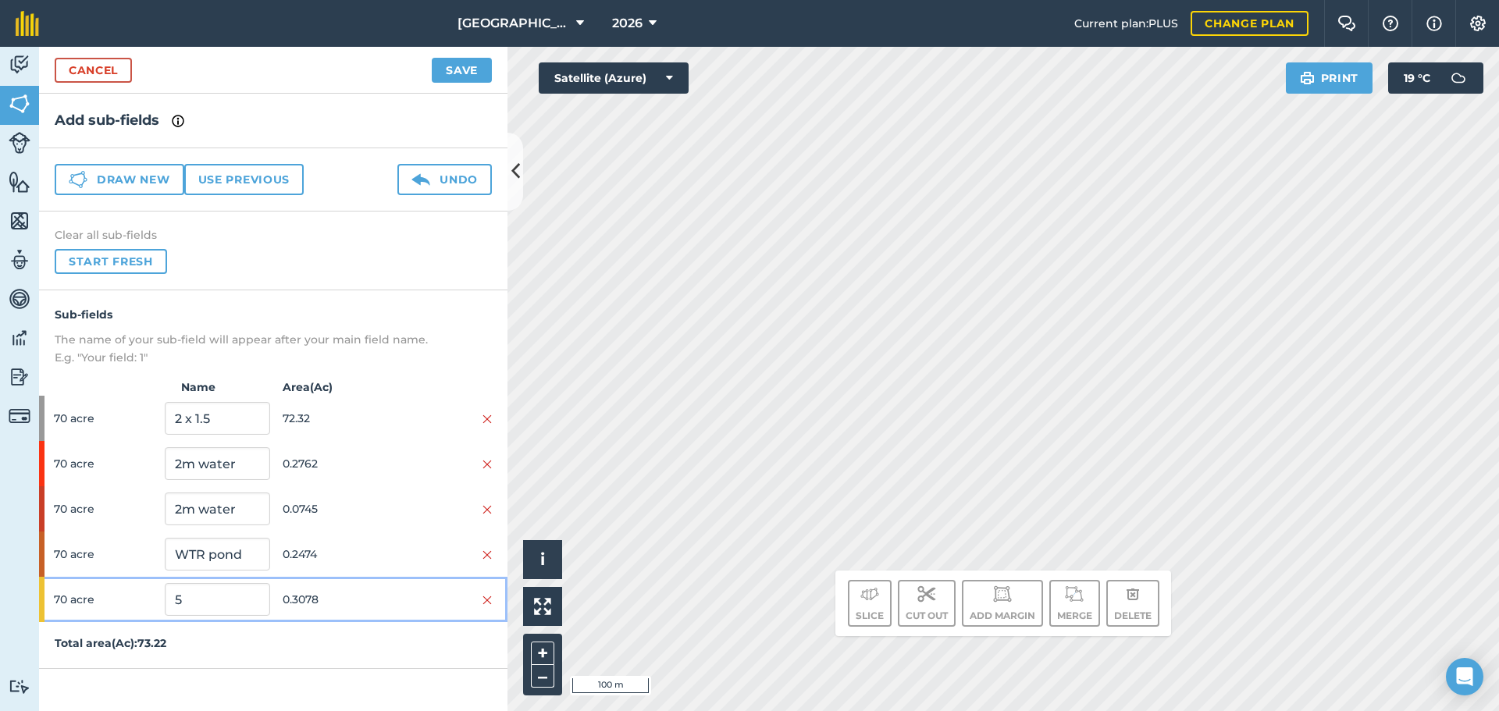
click at [330, 600] on span "0.3078" at bounding box center [335, 600] width 105 height 30
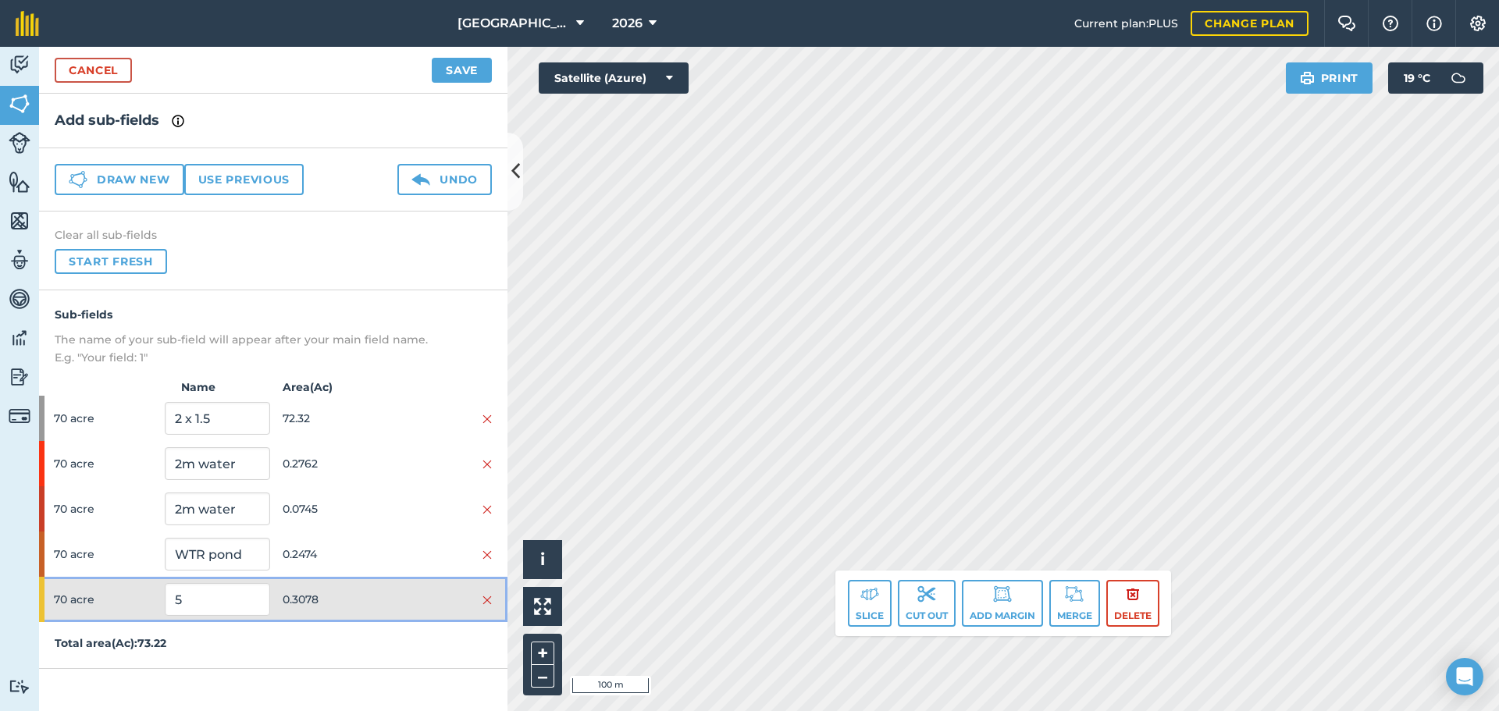
click at [330, 600] on span "0.3078" at bounding box center [335, 600] width 105 height 30
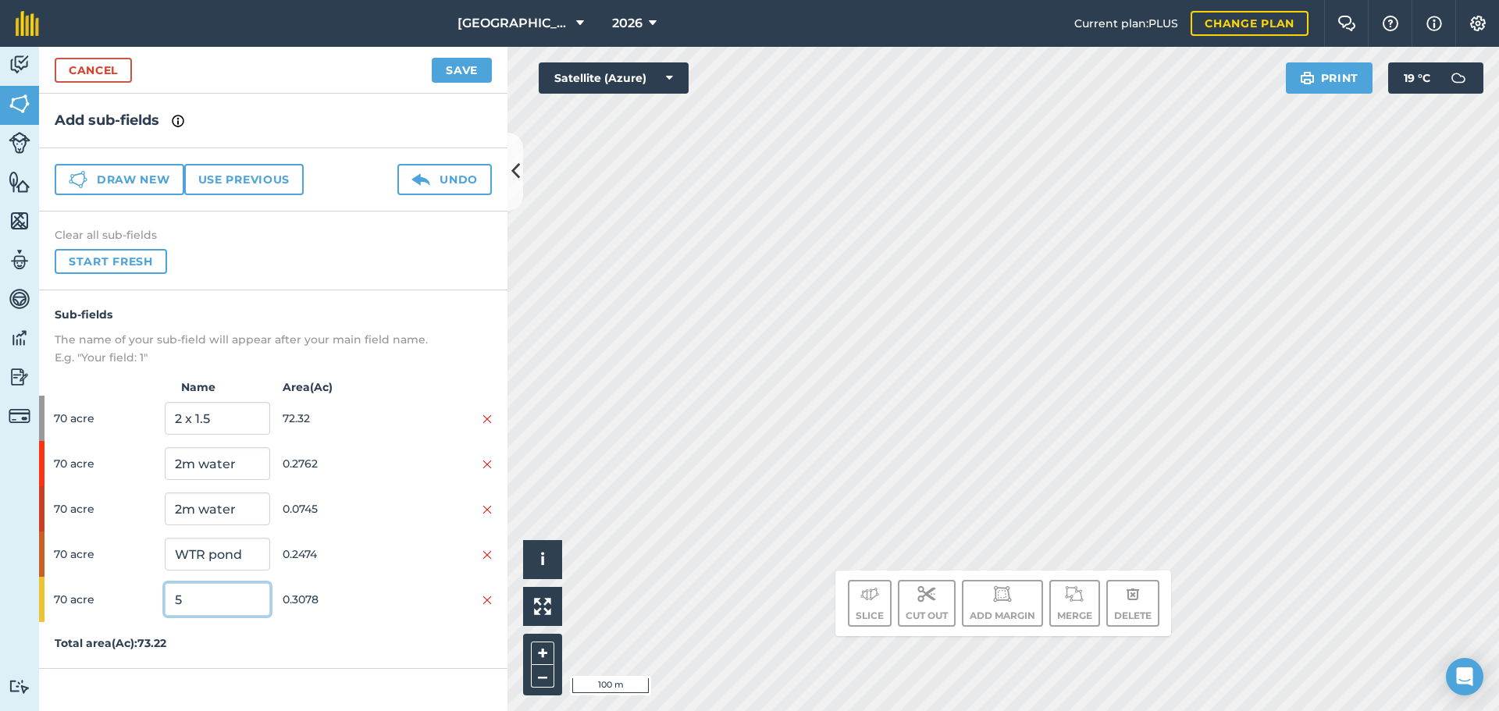
click at [204, 608] on input "5" at bounding box center [217, 599] width 105 height 33
type input "e"
type input "EFA M"
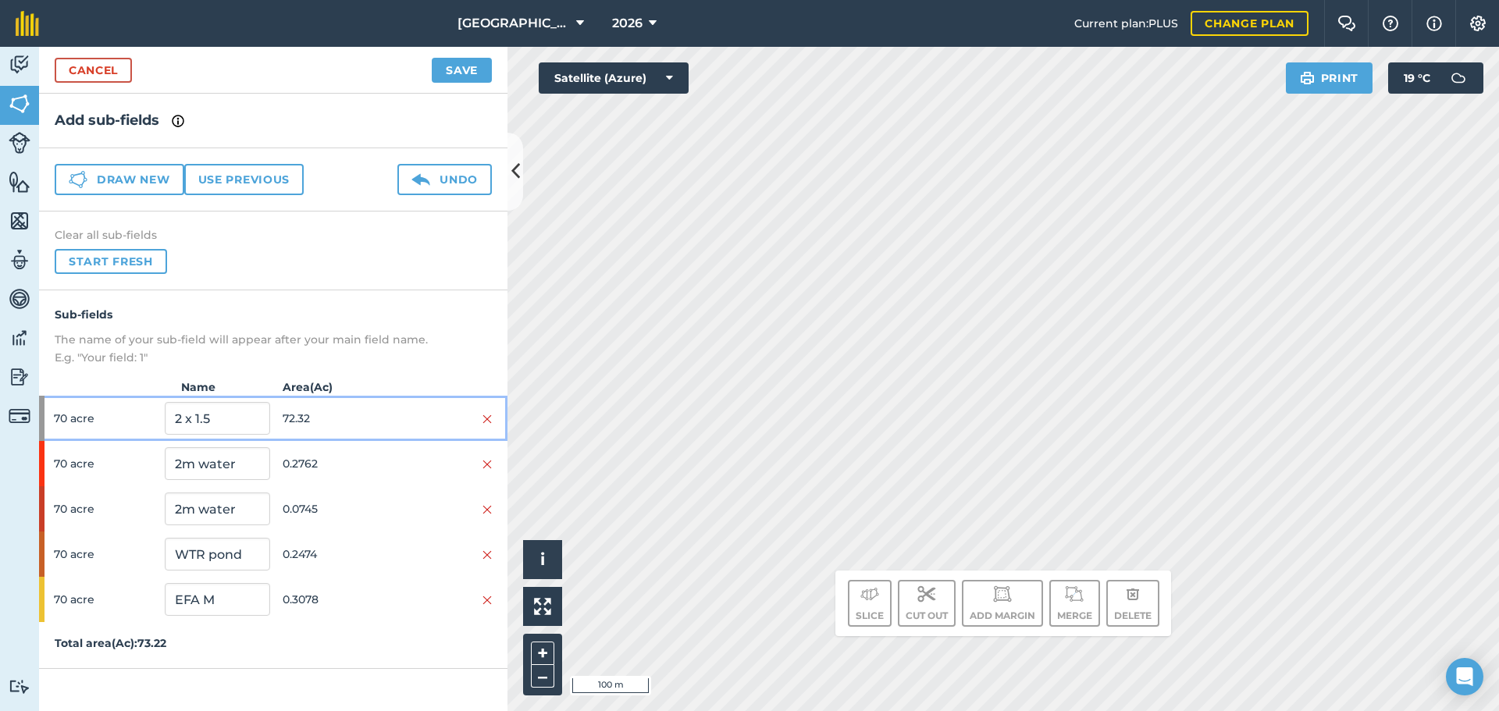
click at [339, 415] on span "72.32" at bounding box center [335, 419] width 105 height 30
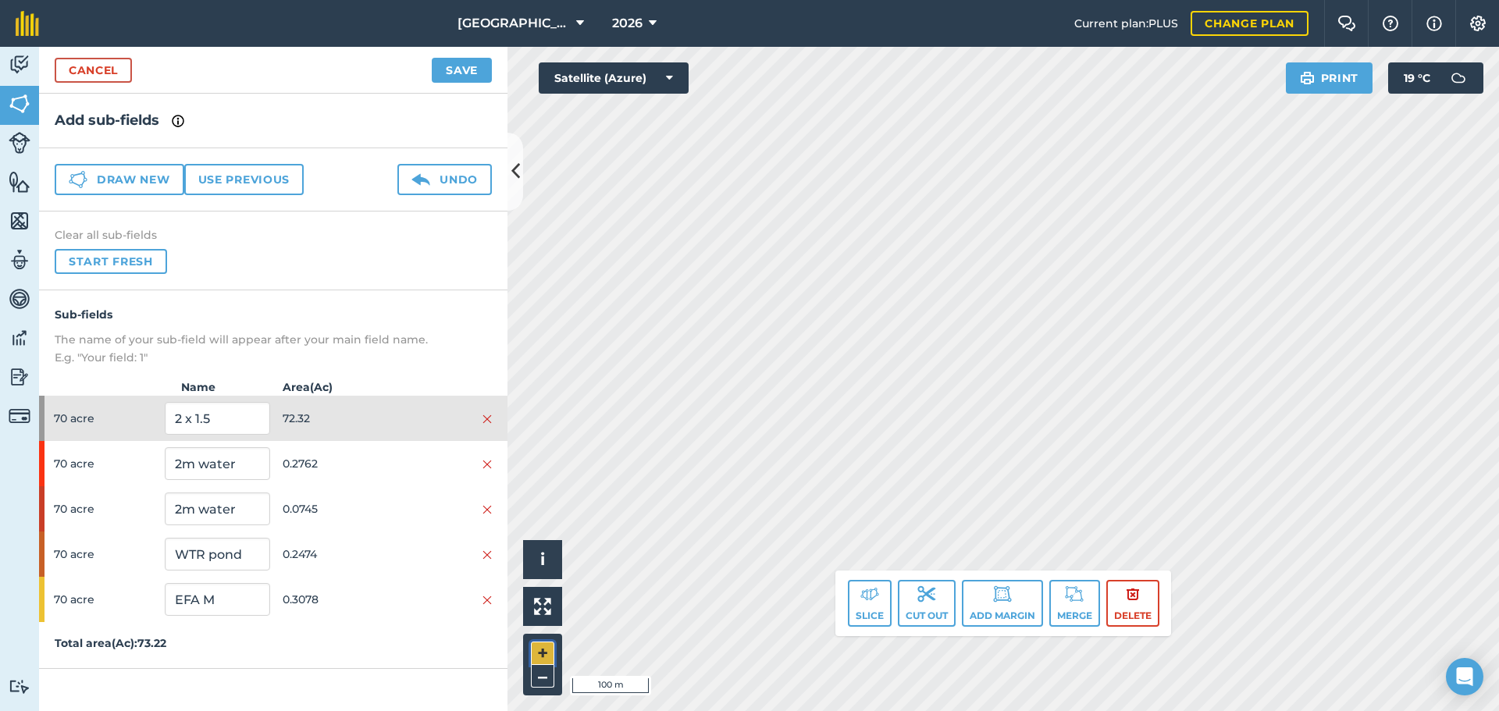
click at [537, 649] on button "+" at bounding box center [542, 653] width 23 height 23
